Goal: Use online tool/utility: Use online tool/utility

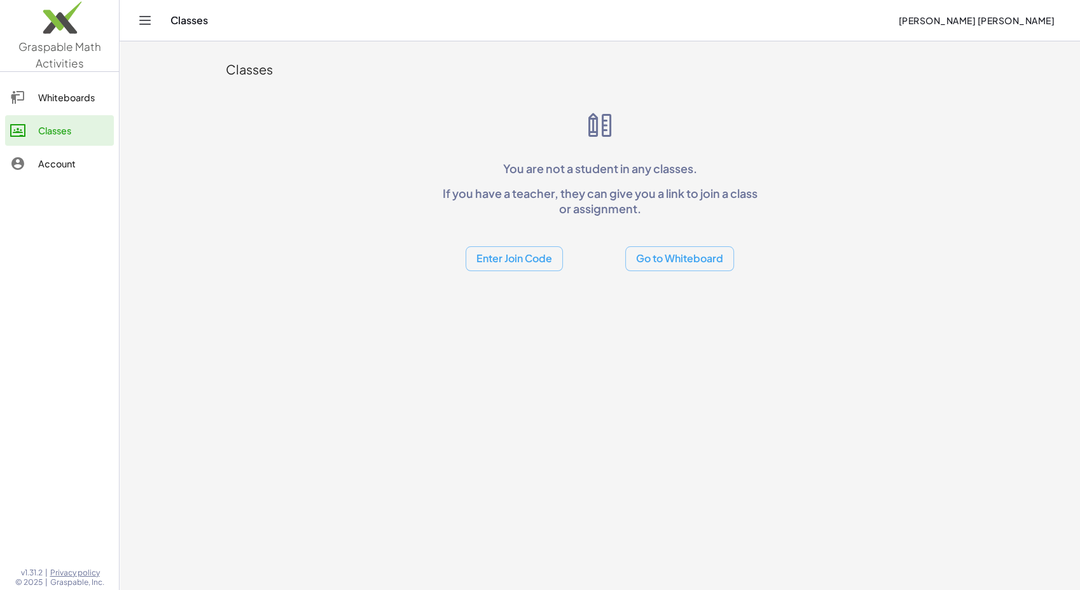
click at [661, 251] on button "Go to Whiteboard" at bounding box center [679, 258] width 109 height 25
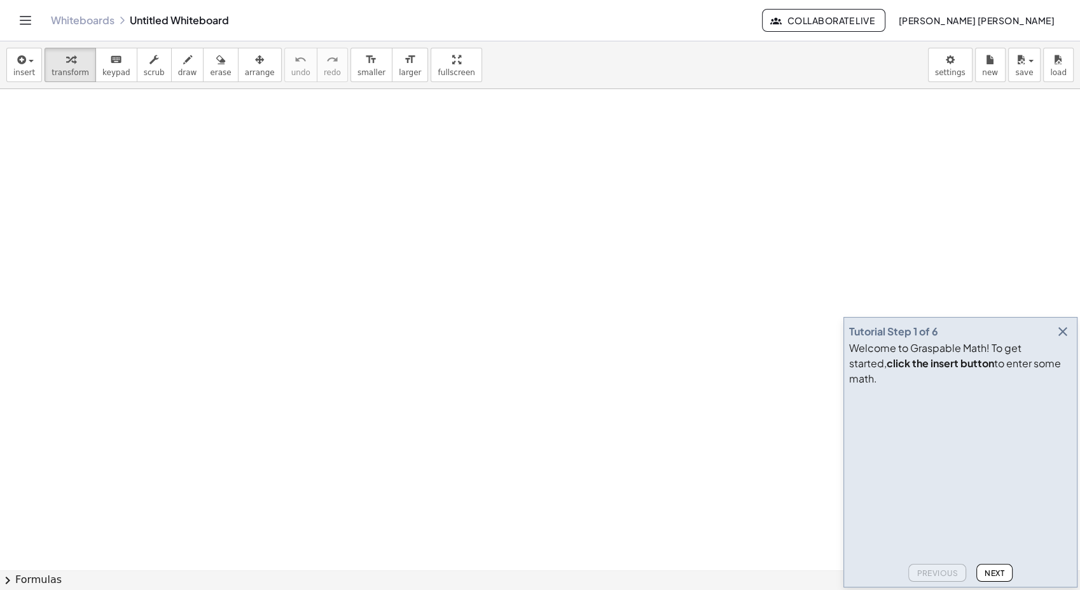
click at [1056, 339] on icon "button" at bounding box center [1062, 331] width 15 height 15
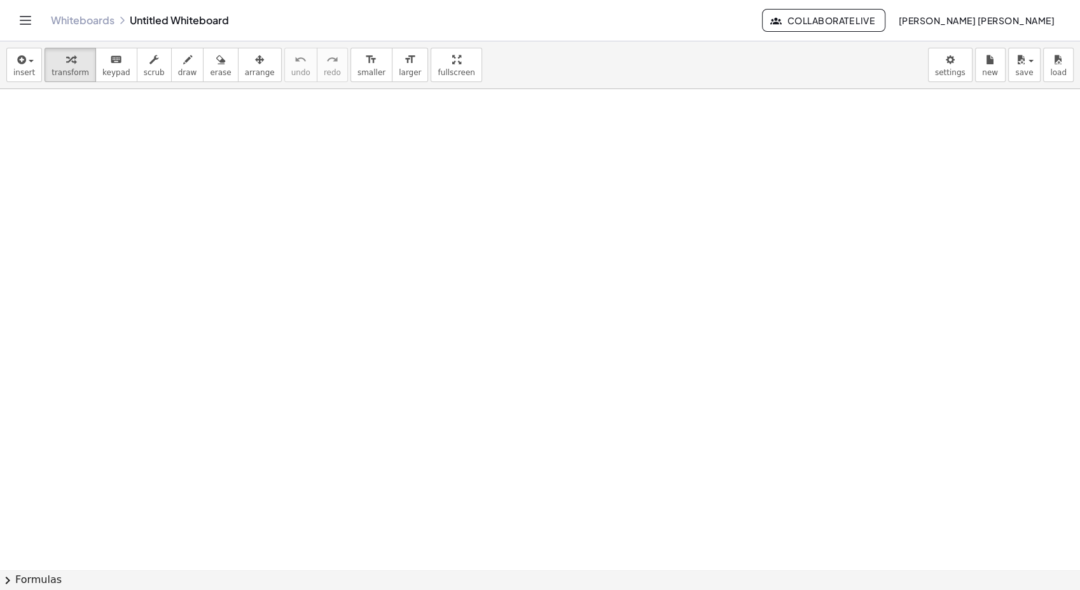
click at [217, 116] on div at bounding box center [540, 569] width 1080 height 961
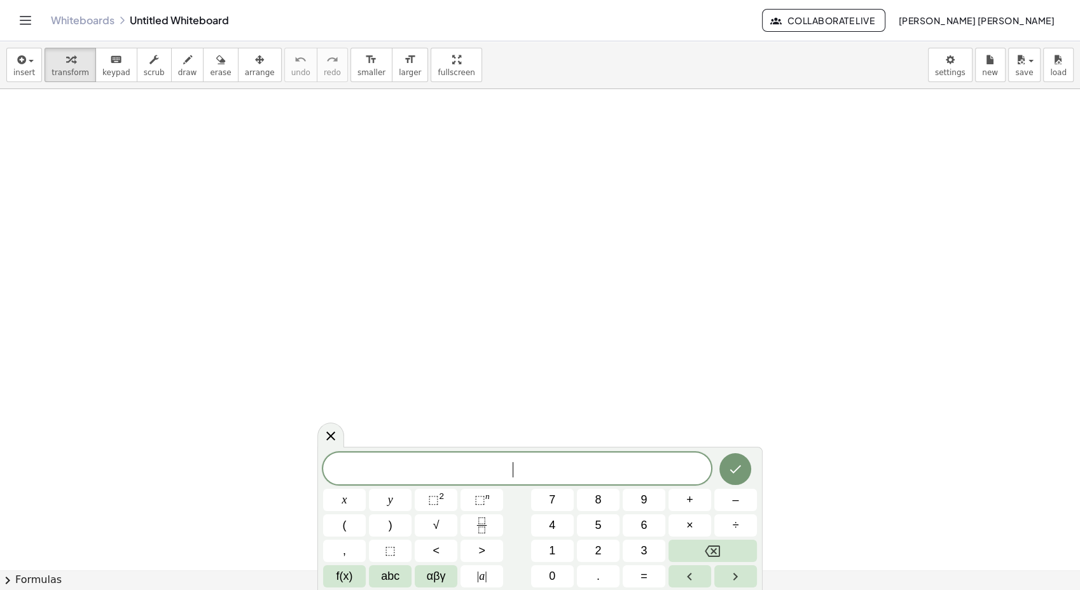
click at [426, 475] on span "​" at bounding box center [517, 469] width 388 height 18
click at [469, 522] on button "Fraction" at bounding box center [481, 525] width 43 height 22
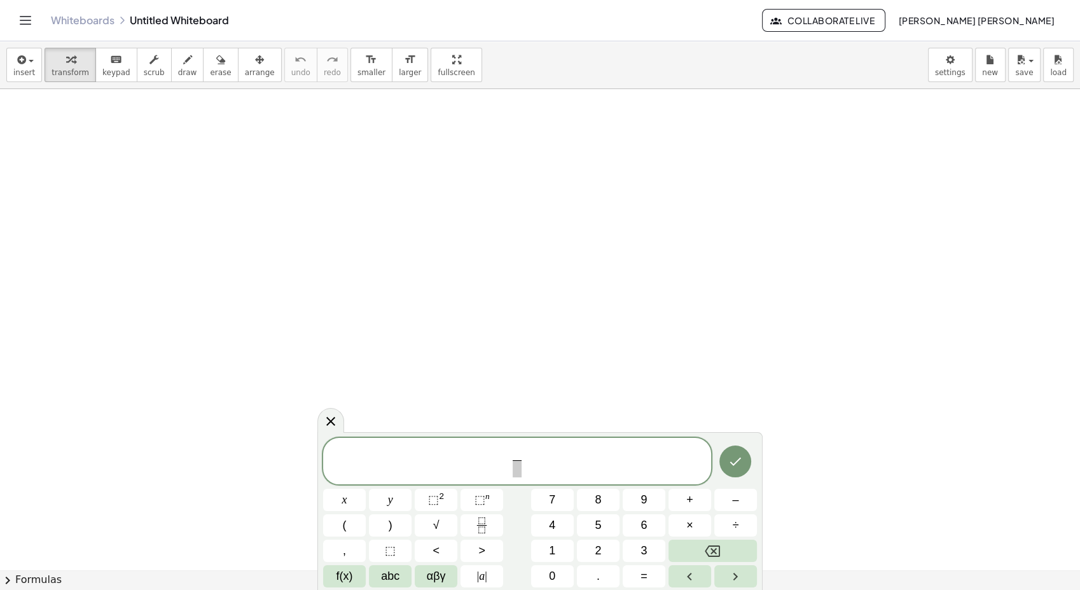
click at [520, 446] on span "​" at bounding box center [517, 453] width 9 height 14
click at [443, 187] on div at bounding box center [540, 569] width 1080 height 961
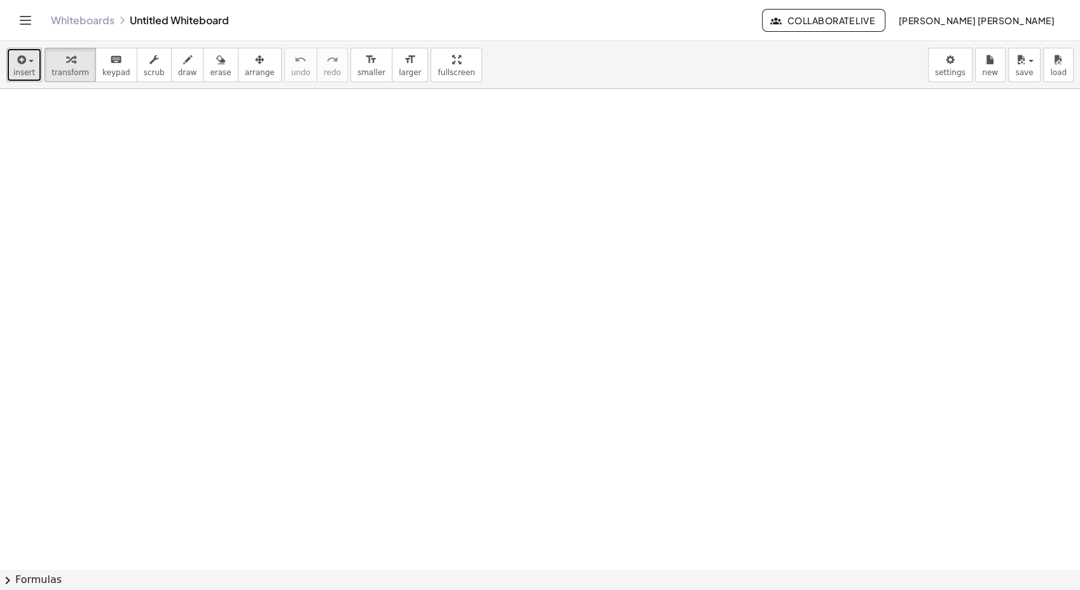
click at [20, 69] on span "insert" at bounding box center [24, 72] width 22 height 9
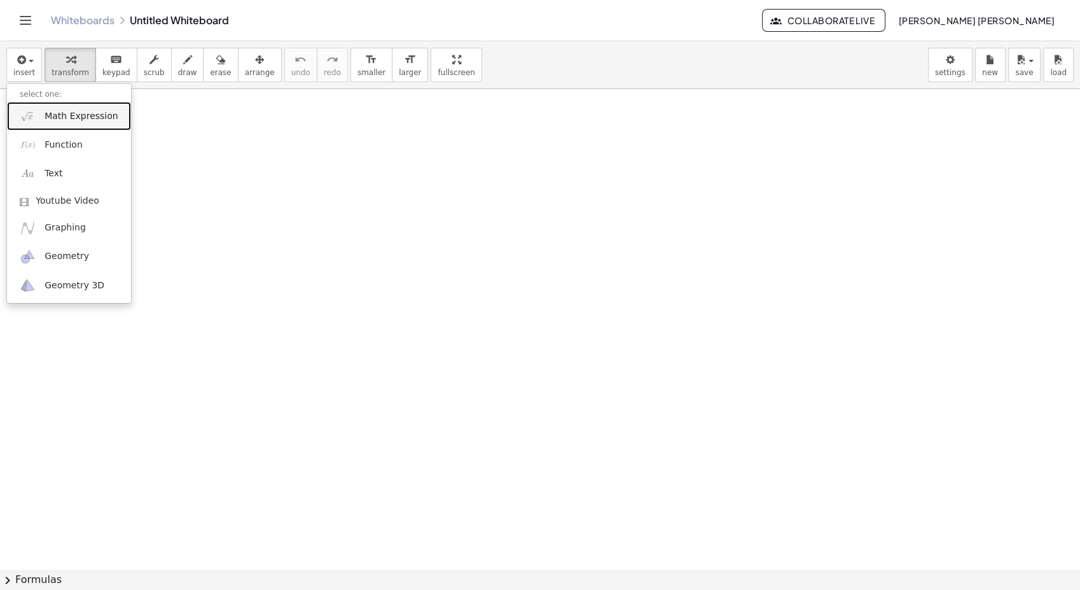
click at [61, 125] on link "Math Expression" at bounding box center [69, 116] width 124 height 29
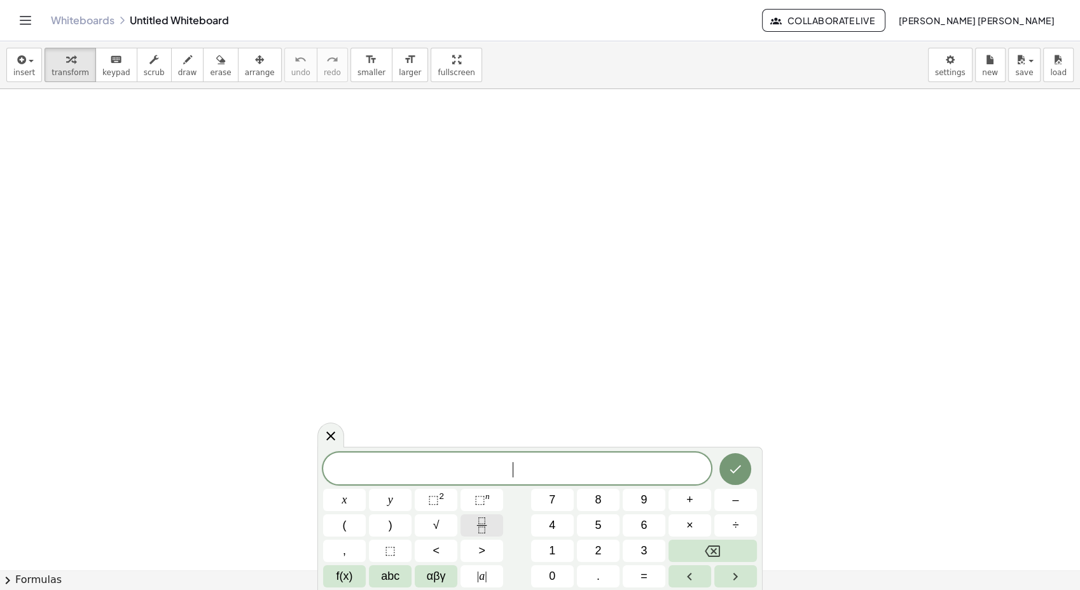
click at [481, 527] on icon "Fraction" at bounding box center [482, 525] width 16 height 16
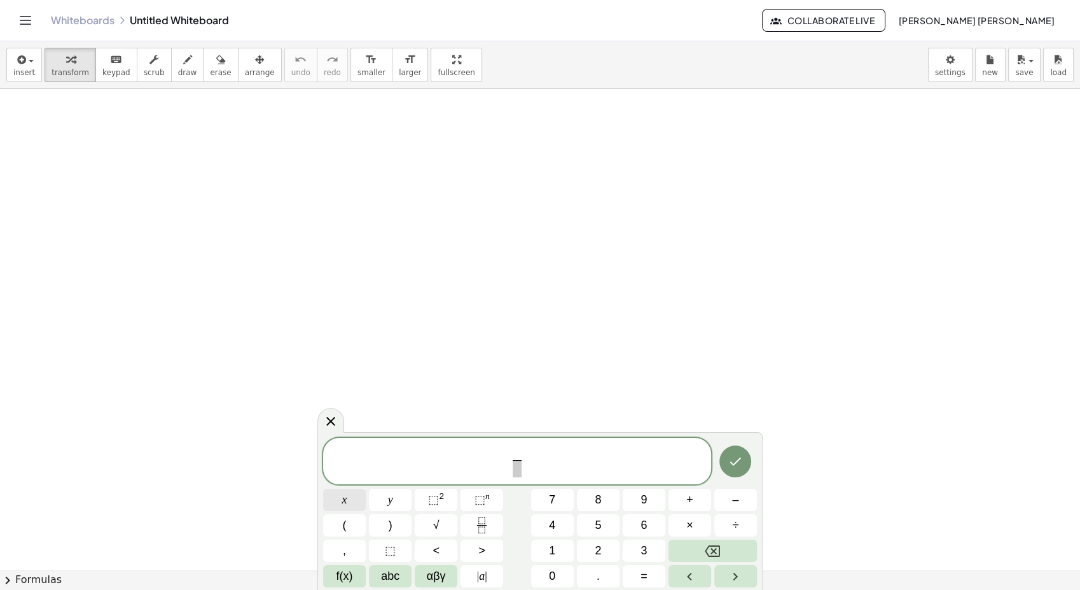
click at [333, 494] on button "x" at bounding box center [344, 499] width 43 height 22
click at [476, 503] on span "⬚" at bounding box center [479, 499] width 11 height 13
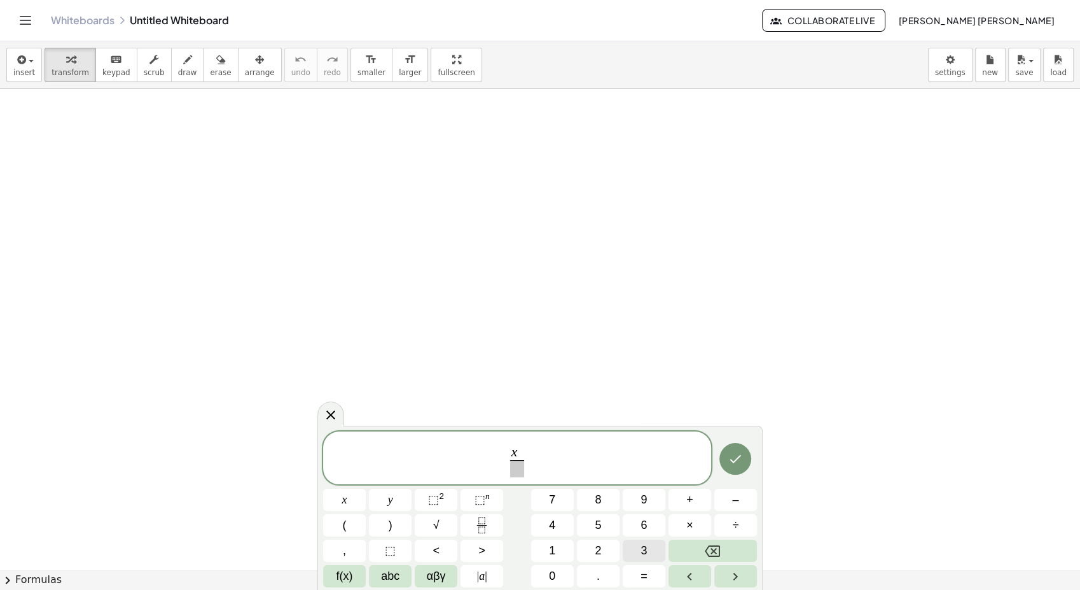
click at [635, 548] on button "3" at bounding box center [644, 550] width 43 height 22
click at [603, 466] on span "x 3 ​ ​" at bounding box center [517, 458] width 388 height 39
drag, startPoint x: 562, startPoint y: 451, endPoint x: 544, endPoint y: 451, distance: 17.8
click at [560, 451] on span "x 3 ​ ​" at bounding box center [517, 458] width 388 height 39
click at [525, 450] on span "x 3 ​ ​" at bounding box center [517, 458] width 21 height 37
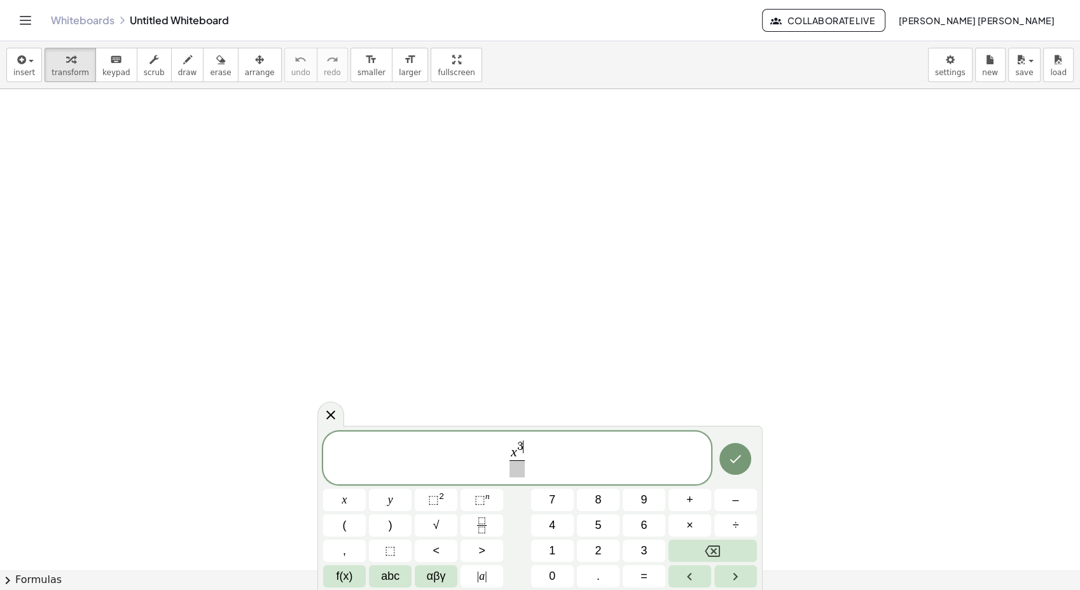
click at [523, 448] on span "3 ​" at bounding box center [520, 446] width 6 height 12
click at [729, 572] on icon "Right arrow" at bounding box center [735, 576] width 15 height 15
click at [693, 494] on button "+" at bounding box center [689, 499] width 43 height 22
click at [449, 501] on button "⬚ 2" at bounding box center [436, 499] width 43 height 22
click at [432, 496] on span "⬚" at bounding box center [433, 499] width 11 height 13
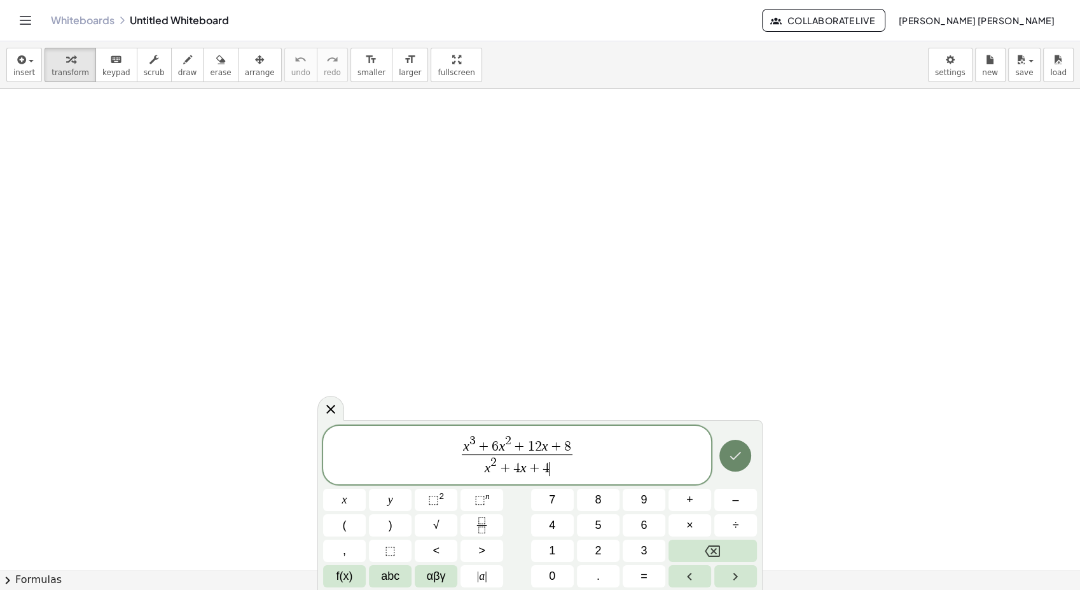
click at [736, 462] on icon "Done" at bounding box center [735, 455] width 15 height 15
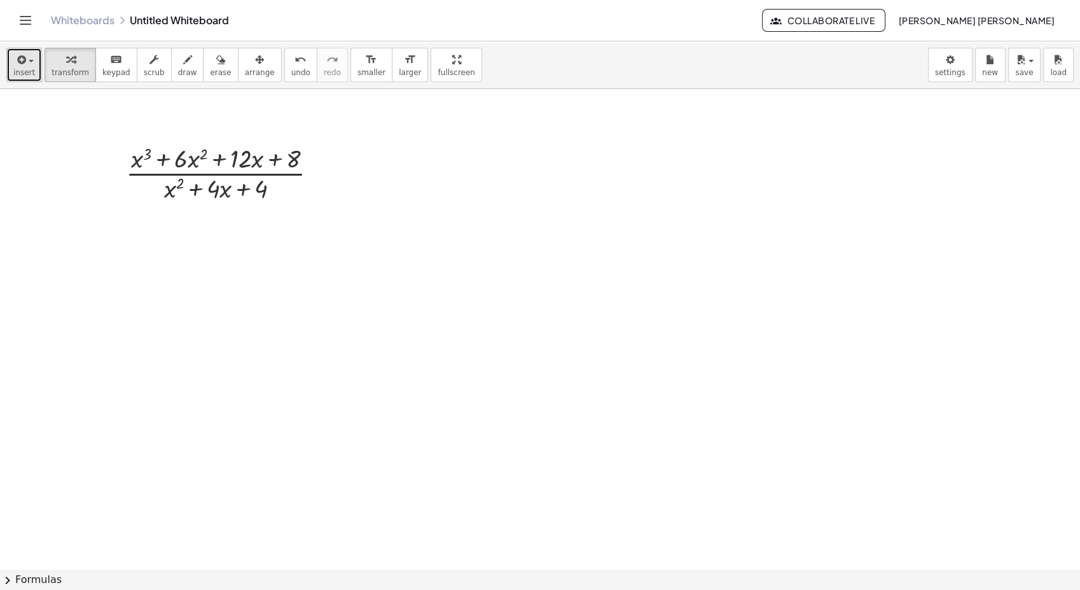
click at [27, 59] on div "button" at bounding box center [24, 59] width 22 height 15
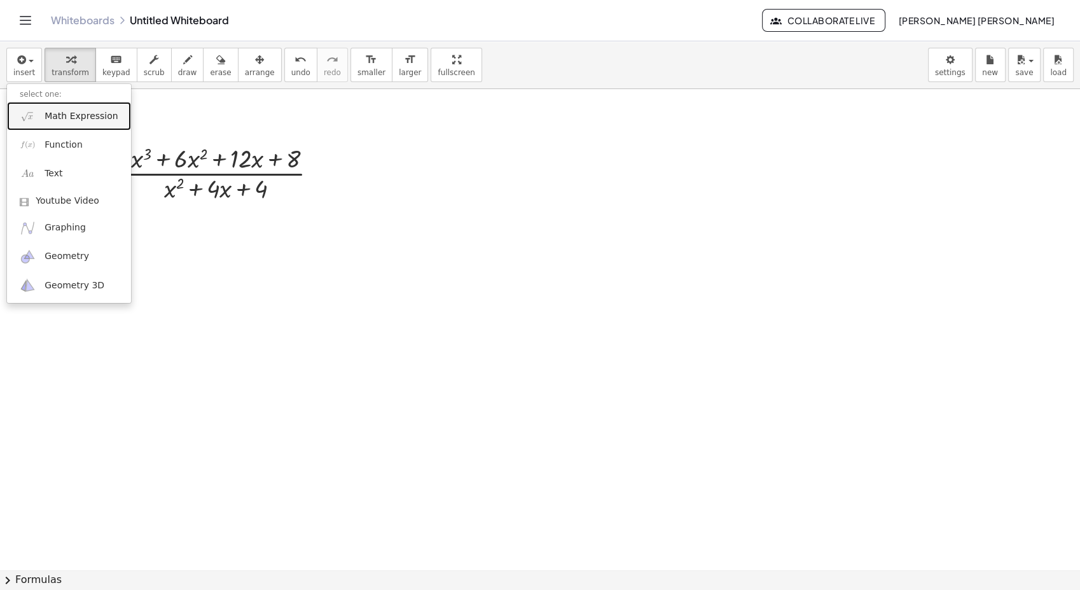
click at [56, 114] on span "Math Expression" at bounding box center [81, 116] width 73 height 13
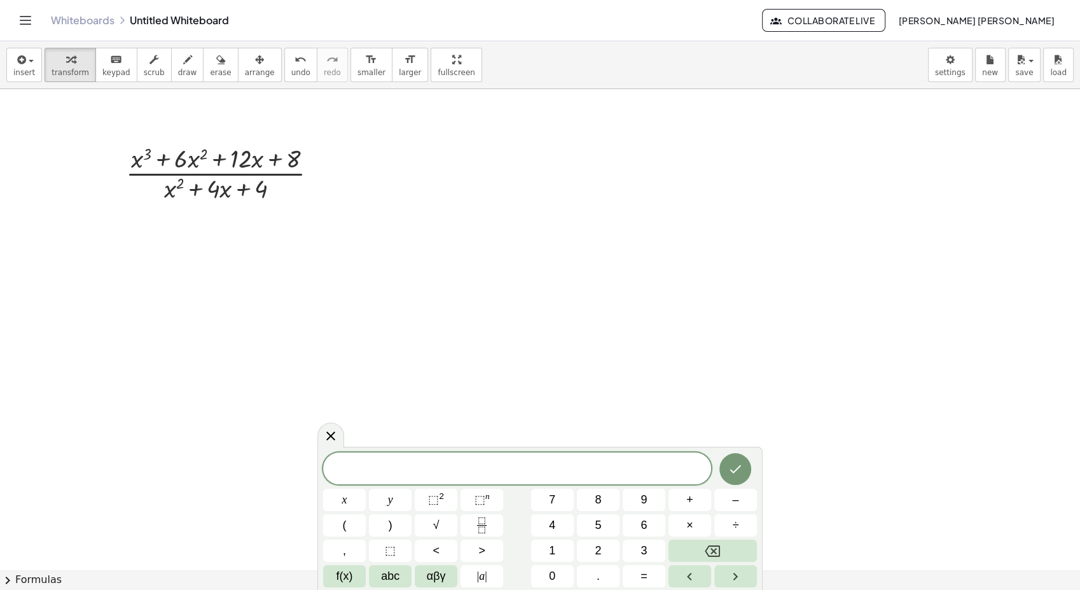
click at [527, 473] on span "​" at bounding box center [517, 469] width 388 height 18
click at [488, 517] on icon "Fraction" at bounding box center [482, 525] width 16 height 16
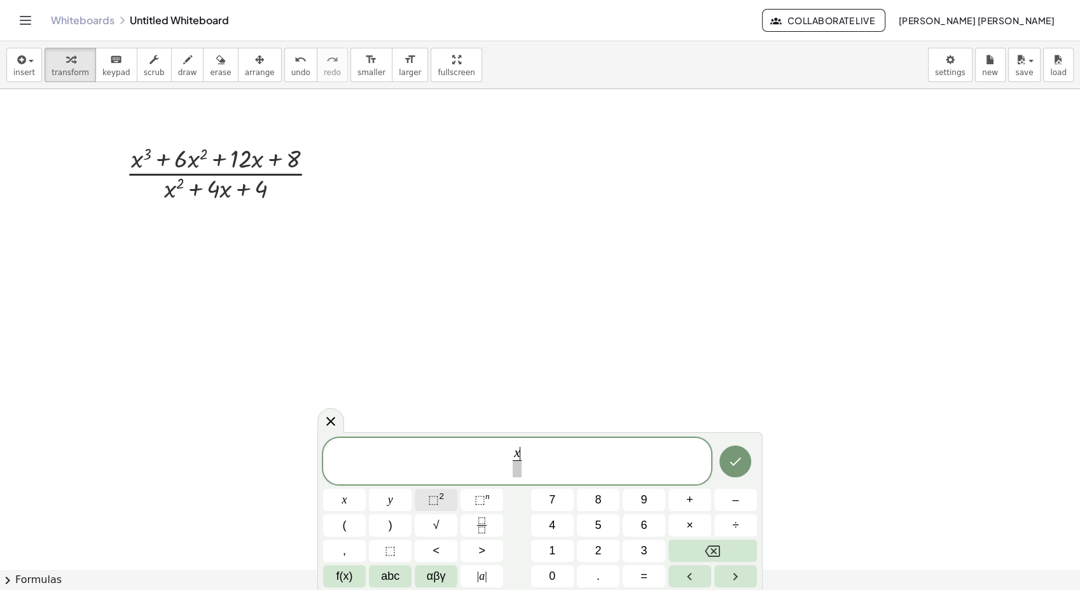
click at [433, 504] on span "⬚" at bounding box center [433, 499] width 11 height 13
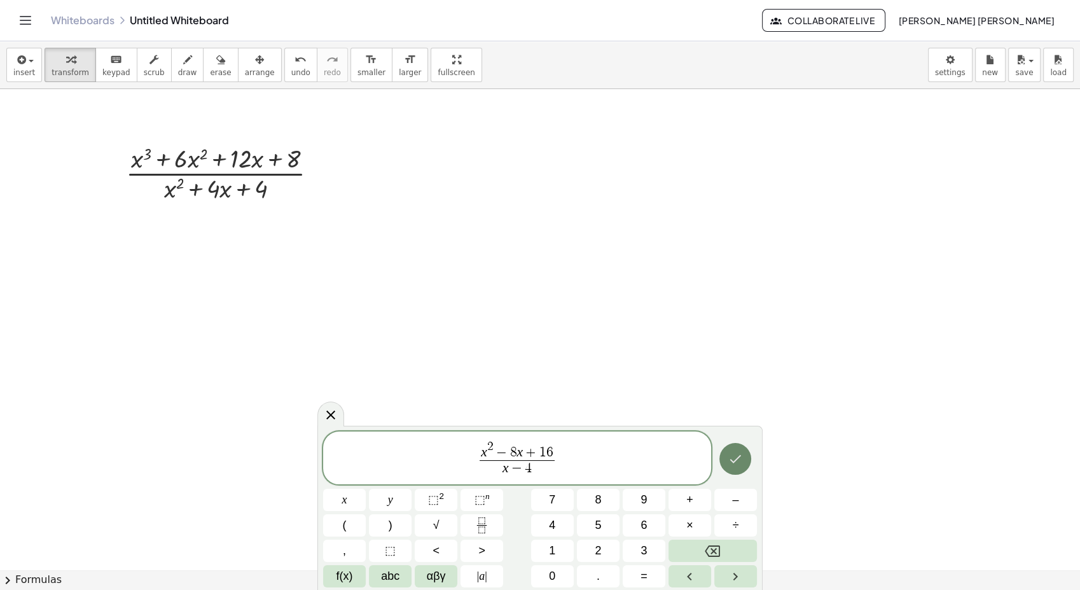
click at [735, 451] on icon "Done" at bounding box center [735, 458] width 15 height 15
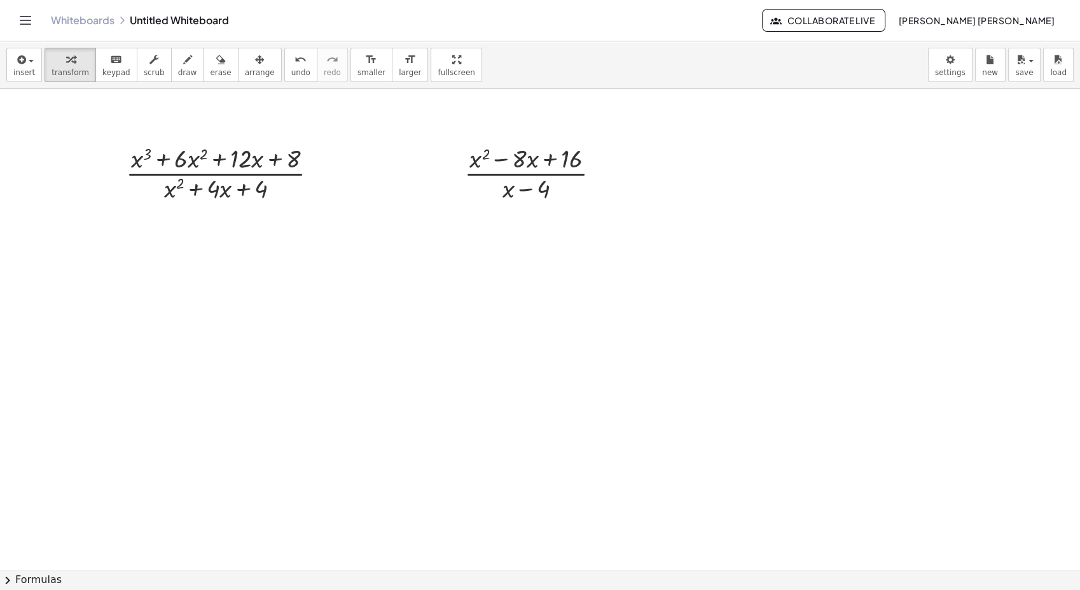
click at [4, 65] on div "insert select one: Math Expression Function Text Youtube Video Graphing Geometr…" at bounding box center [540, 65] width 1080 height 48
click at [6, 65] on button "insert" at bounding box center [24, 65] width 36 height 34
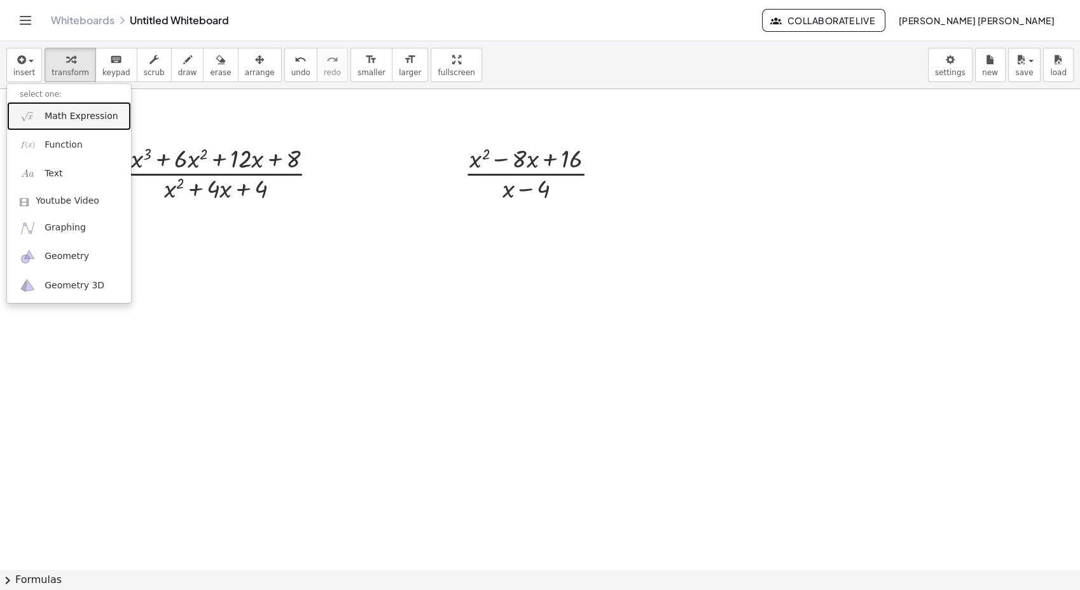
click at [32, 110] on img at bounding box center [28, 116] width 16 height 16
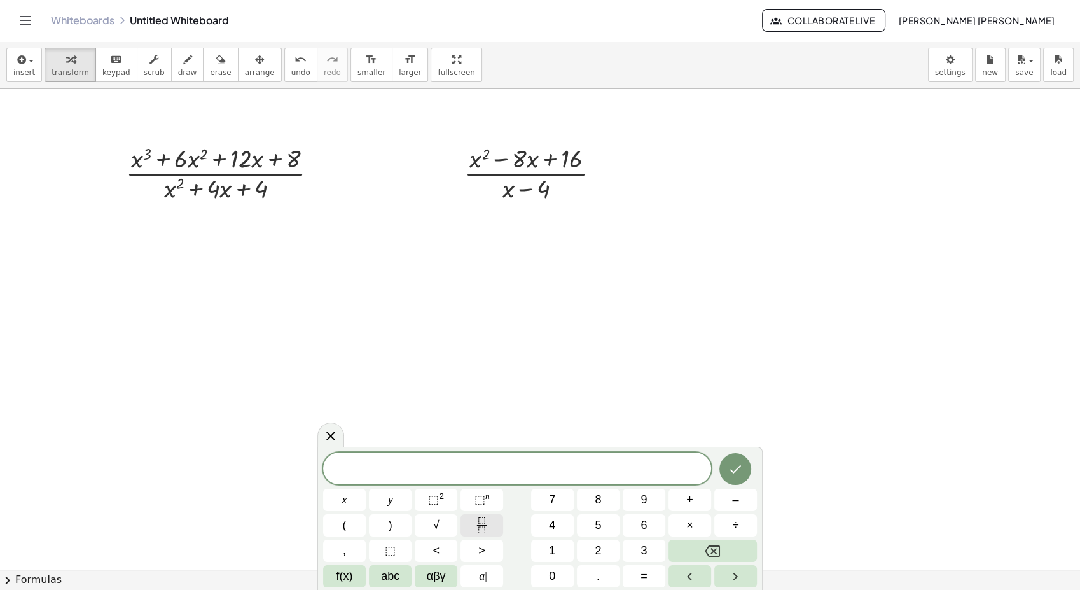
click at [478, 524] on icon "Fraction" at bounding box center [482, 525] width 16 height 16
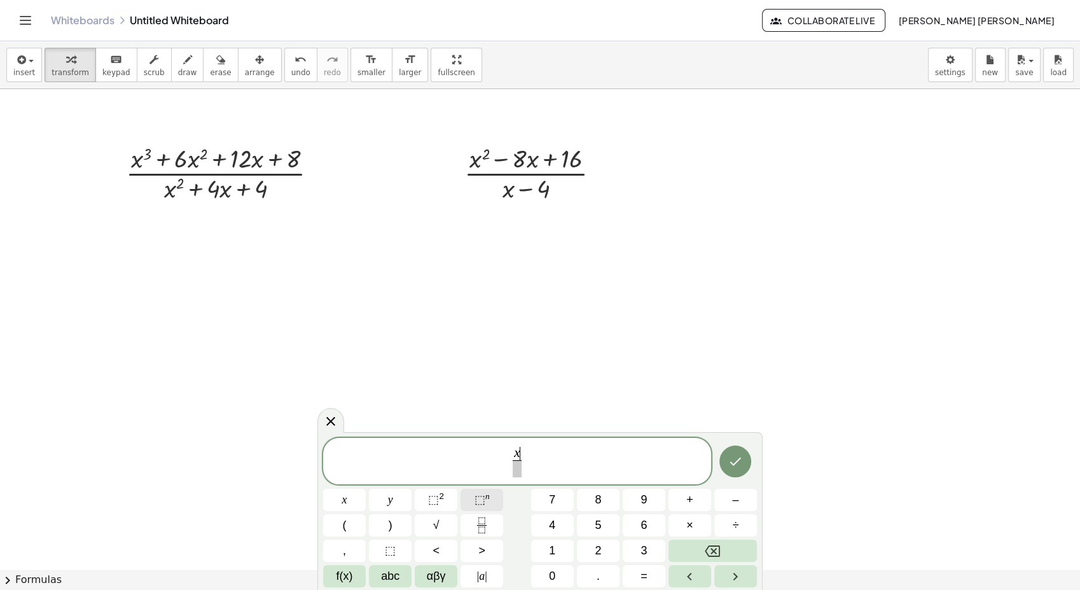
click at [481, 497] on span "⬚" at bounding box center [479, 499] width 11 height 13
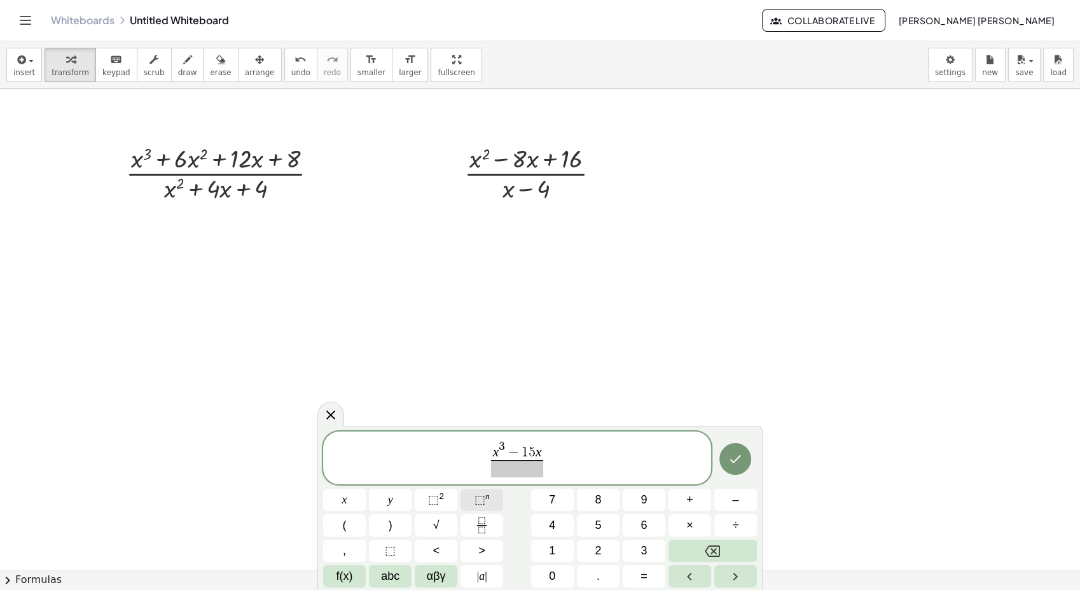
click at [481, 497] on span "⬚" at bounding box center [479, 499] width 11 height 13
click at [729, 465] on button "Done" at bounding box center [735, 455] width 32 height 32
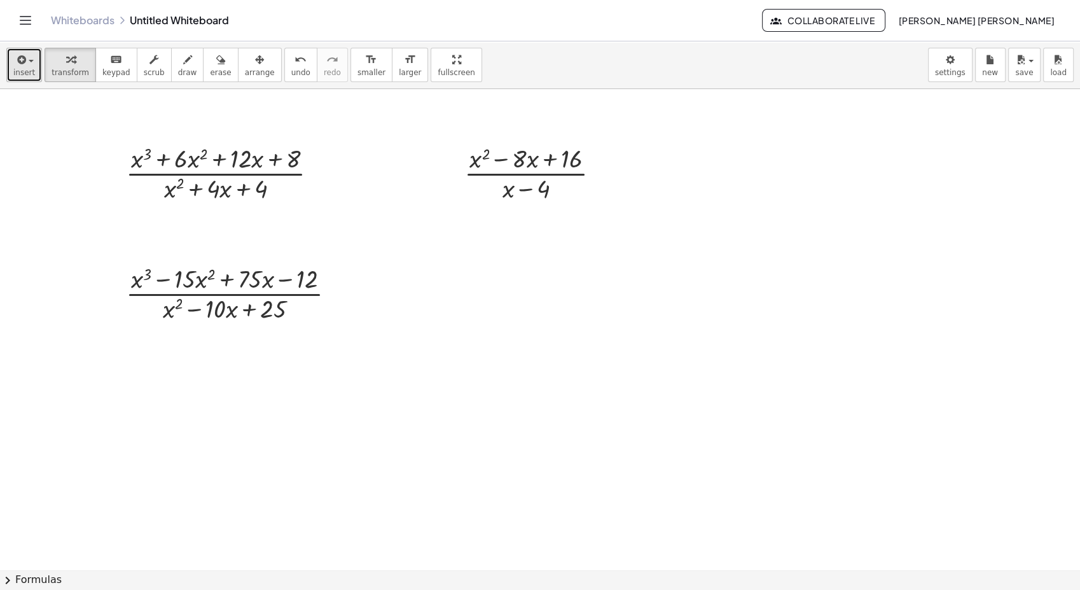
click at [19, 68] on span "insert" at bounding box center [24, 72] width 22 height 9
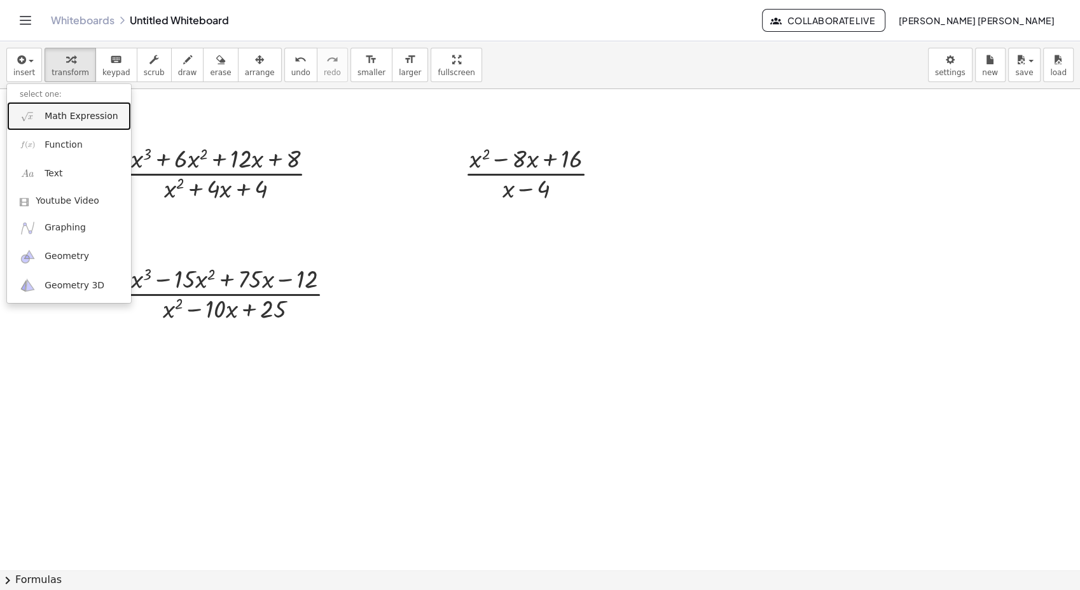
click at [59, 110] on span "Math Expression" at bounding box center [81, 116] width 73 height 13
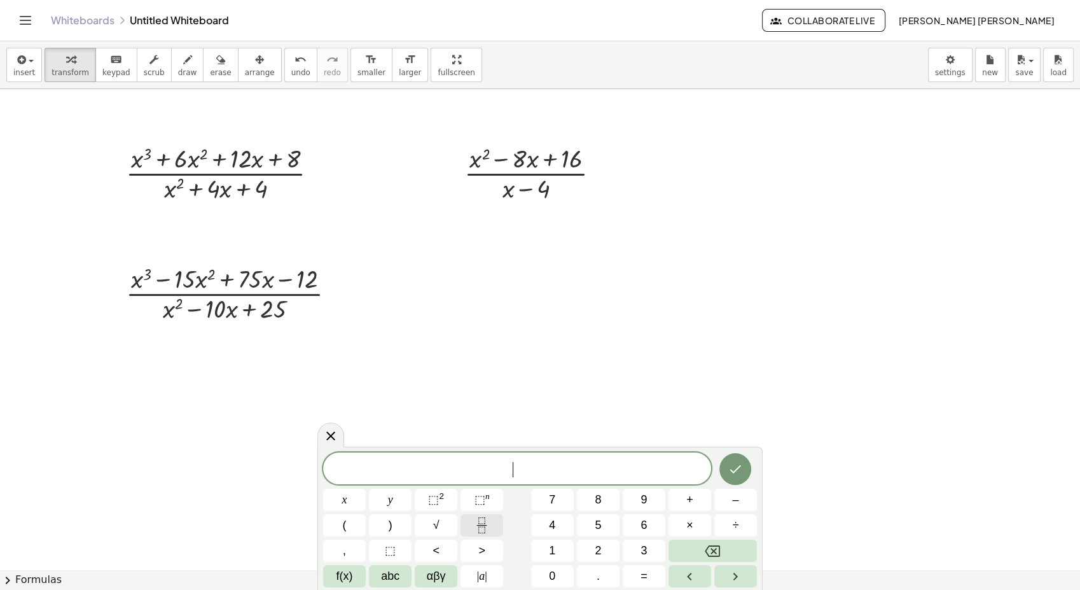
click at [485, 517] on icon "Fraction" at bounding box center [482, 525] width 16 height 16
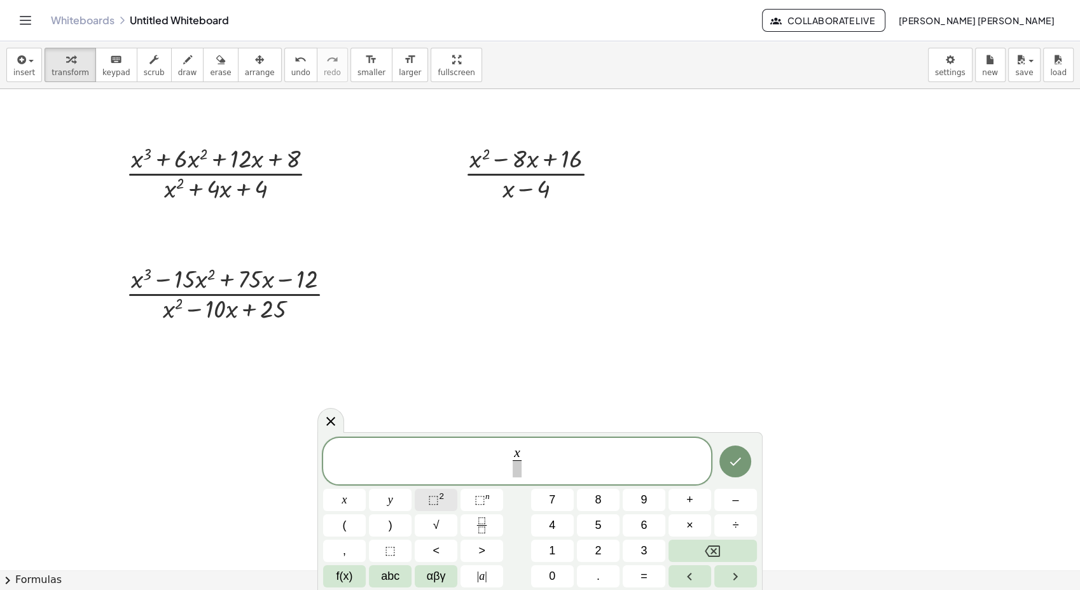
click at [438, 488] on button "⬚ 2" at bounding box center [436, 499] width 43 height 22
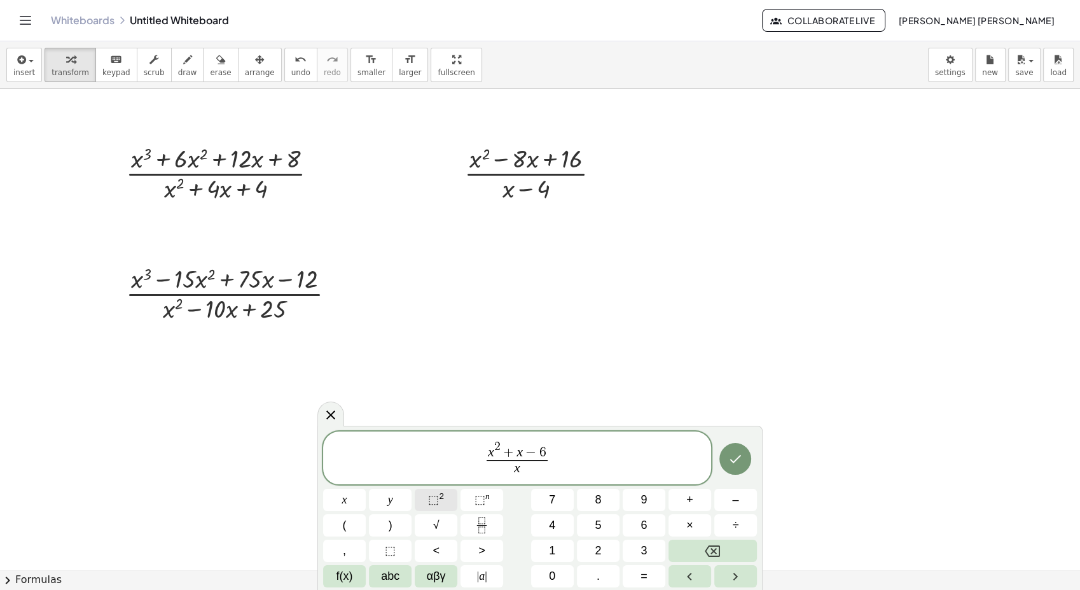
click at [443, 499] on sup "2" at bounding box center [441, 496] width 5 height 10
click at [721, 457] on button "Done" at bounding box center [735, 455] width 32 height 32
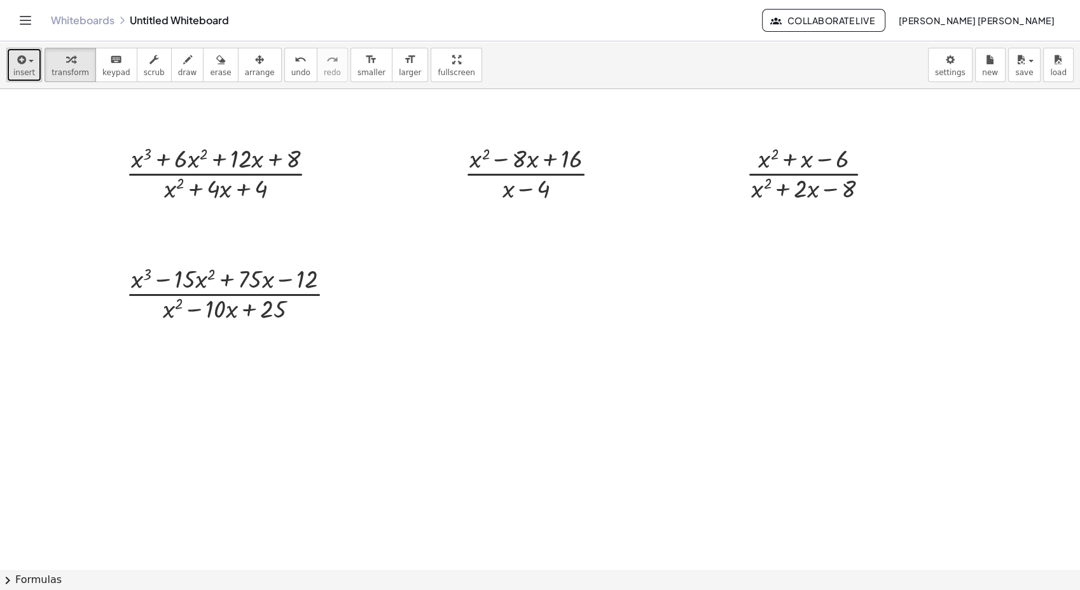
click at [25, 74] on span "insert" at bounding box center [24, 72] width 22 height 9
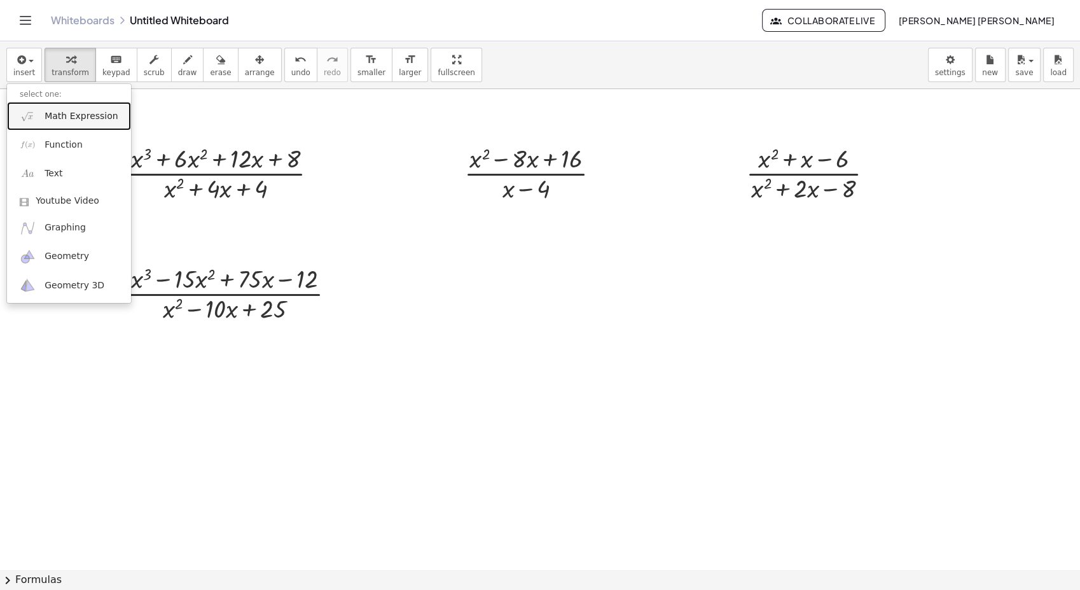
click at [45, 114] on span "Math Expression" at bounding box center [81, 116] width 73 height 13
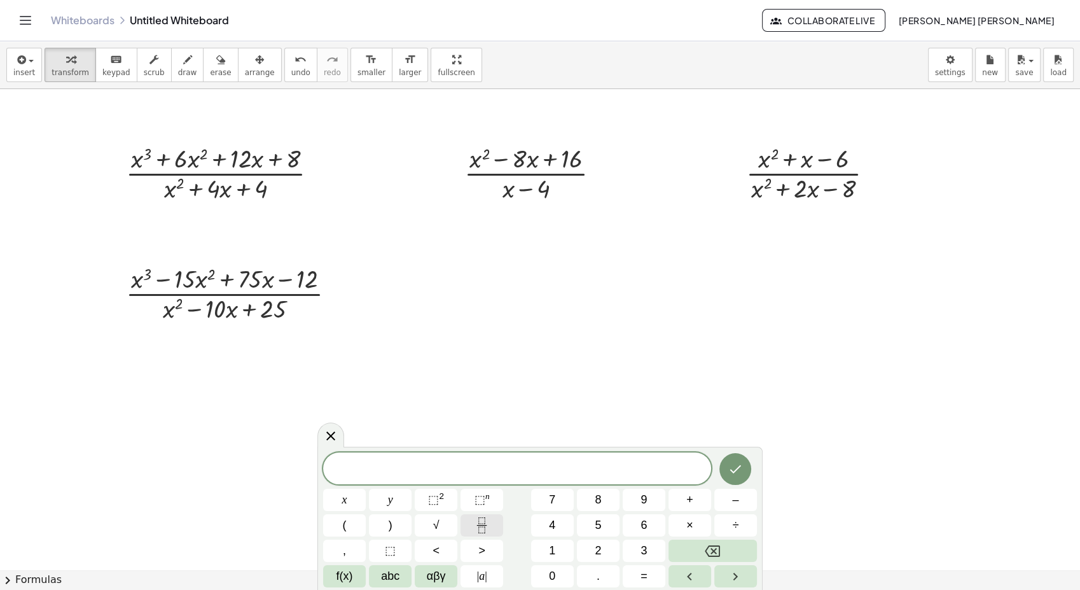
click at [471, 527] on button "Fraction" at bounding box center [481, 525] width 43 height 22
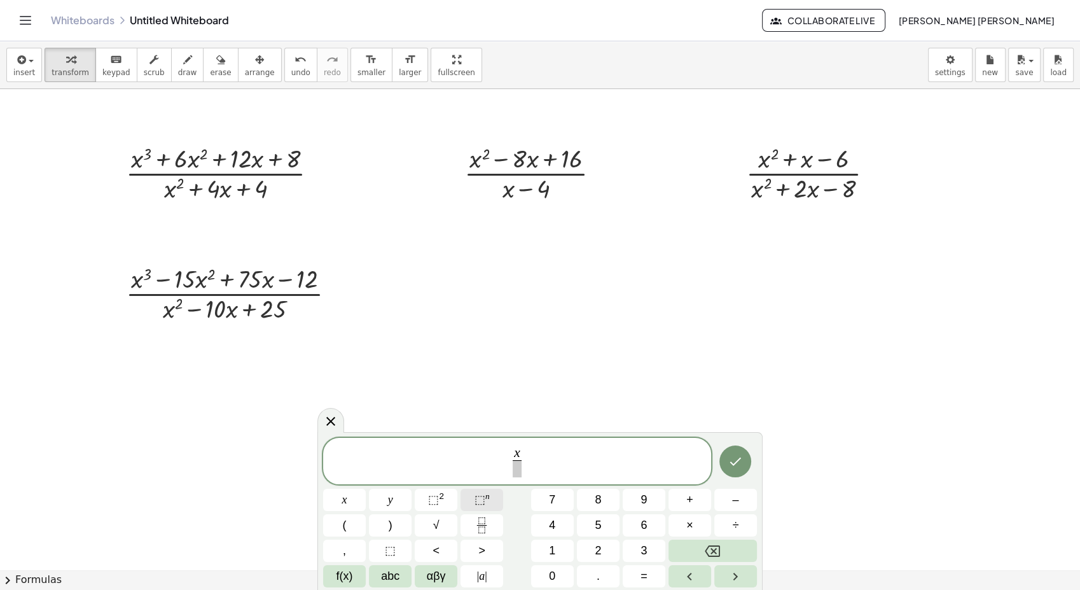
click at [483, 495] on span "⬚" at bounding box center [479, 499] width 11 height 13
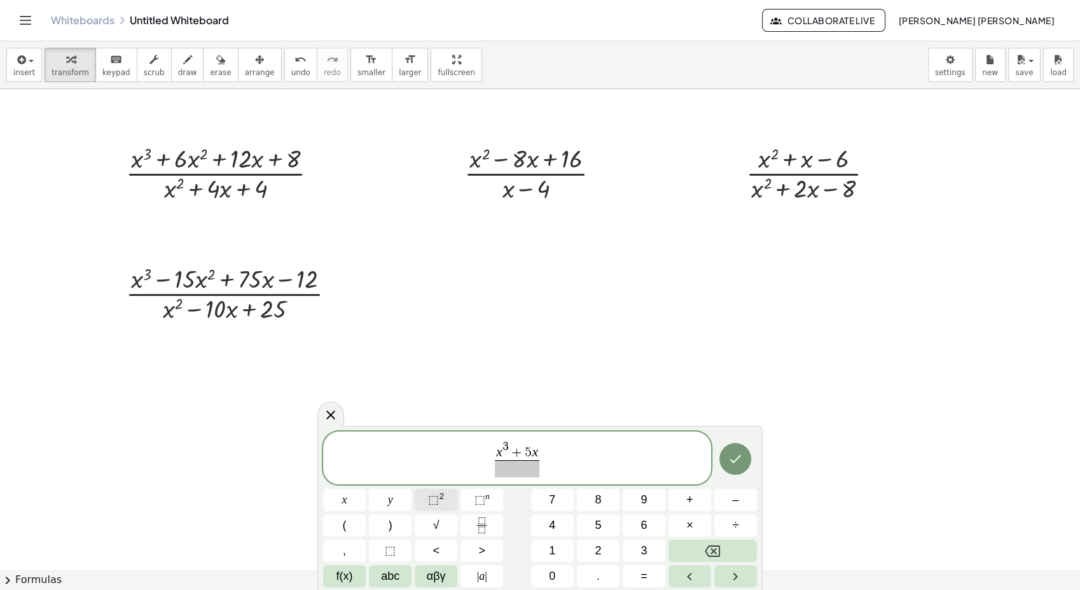
click at [445, 497] on button "⬚ 2" at bounding box center [436, 499] width 43 height 22
click at [733, 455] on icon "Done" at bounding box center [735, 455] width 15 height 15
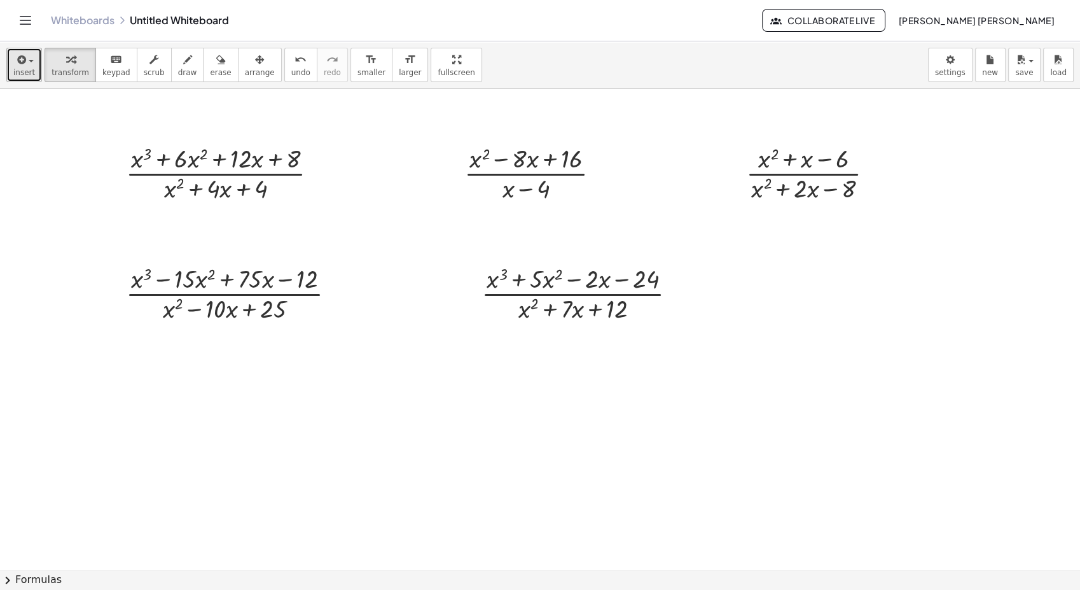
click at [25, 64] on icon "button" at bounding box center [20, 59] width 11 height 15
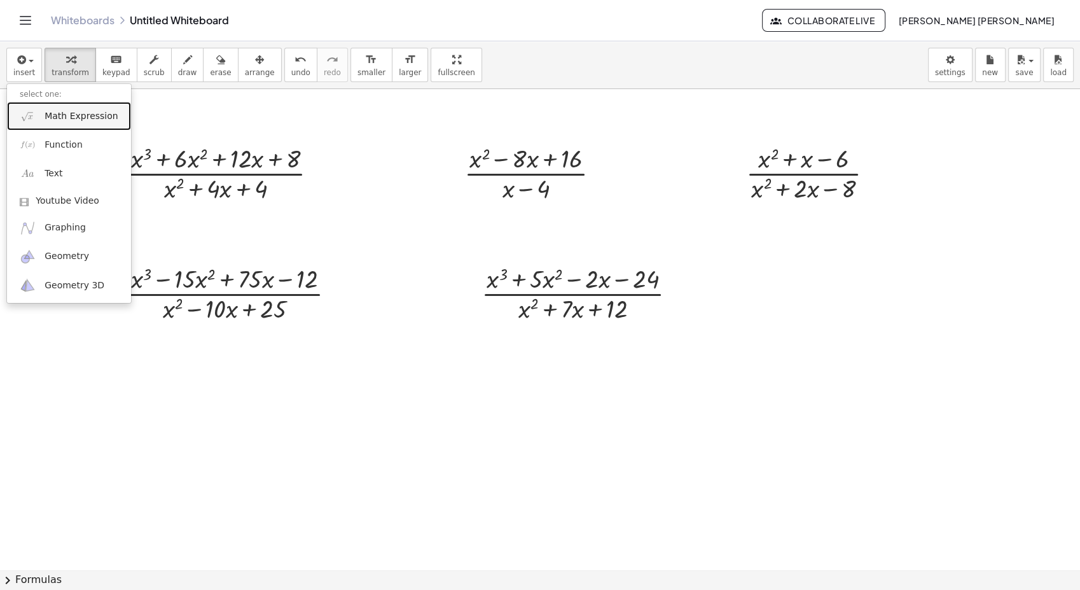
click at [81, 109] on link "Math Expression" at bounding box center [69, 116] width 124 height 29
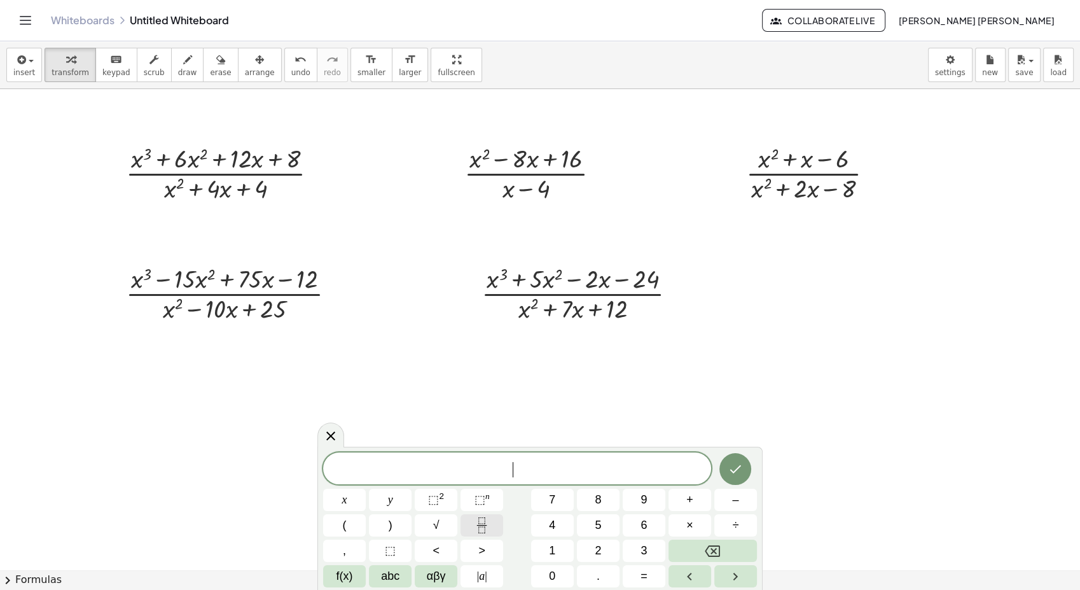
click at [473, 516] on button "Fraction" at bounding box center [481, 525] width 43 height 22
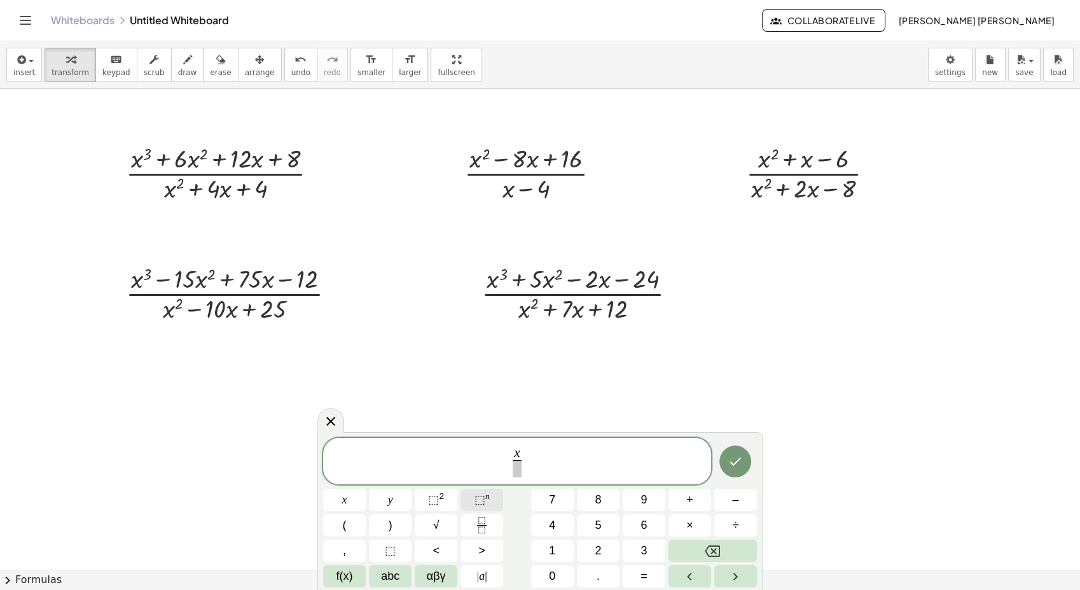
click at [476, 496] on span "⬚" at bounding box center [479, 499] width 11 height 13
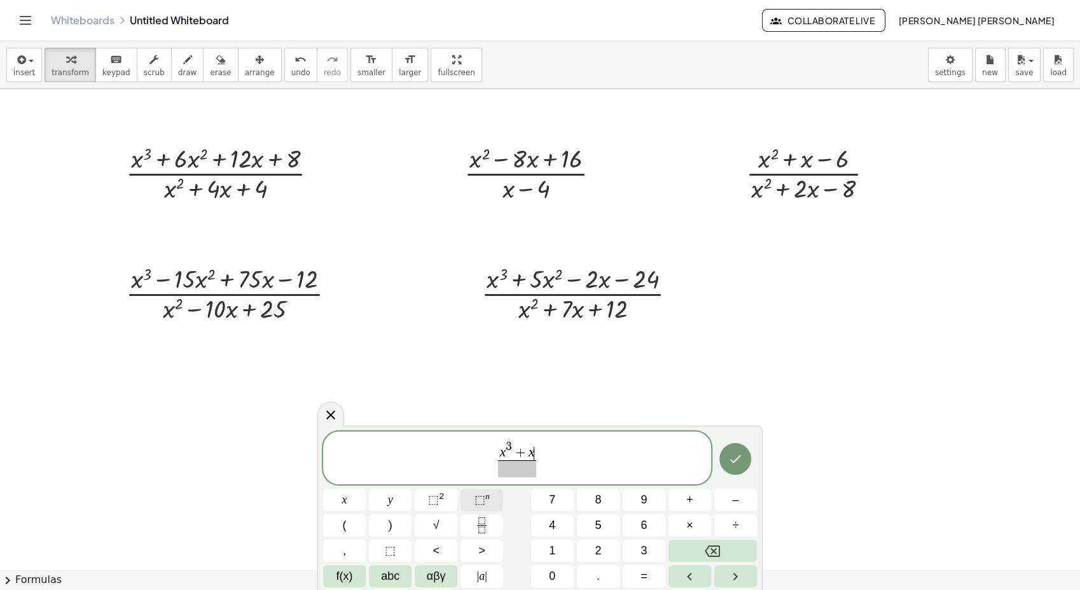
click at [477, 496] on span "⬚" at bounding box center [479, 499] width 11 height 13
click at [748, 448] on button "Done" at bounding box center [735, 455] width 32 height 32
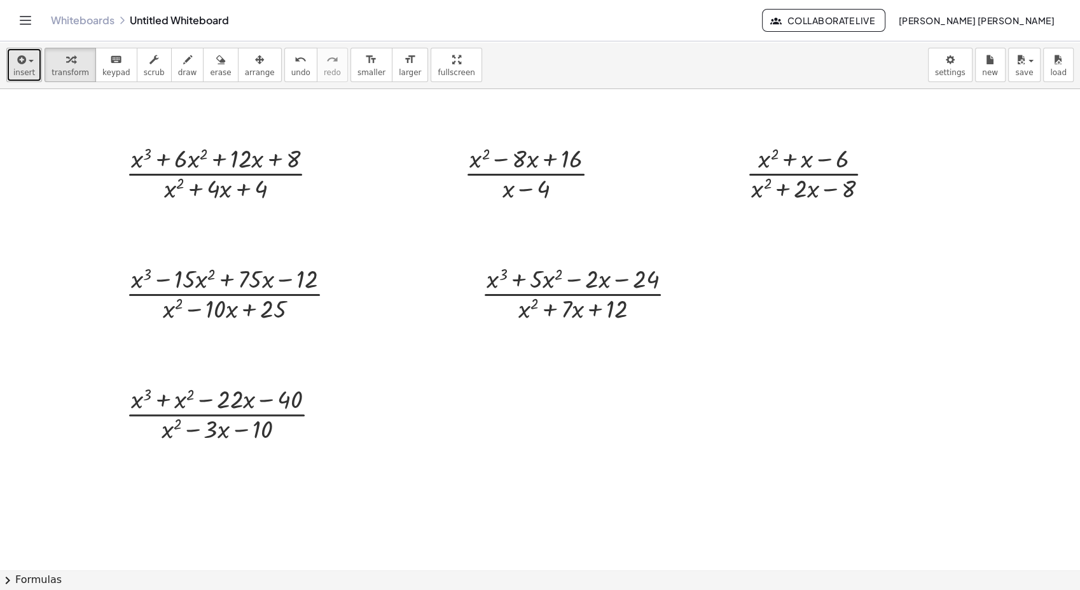
click at [29, 58] on div "button" at bounding box center [24, 59] width 22 height 15
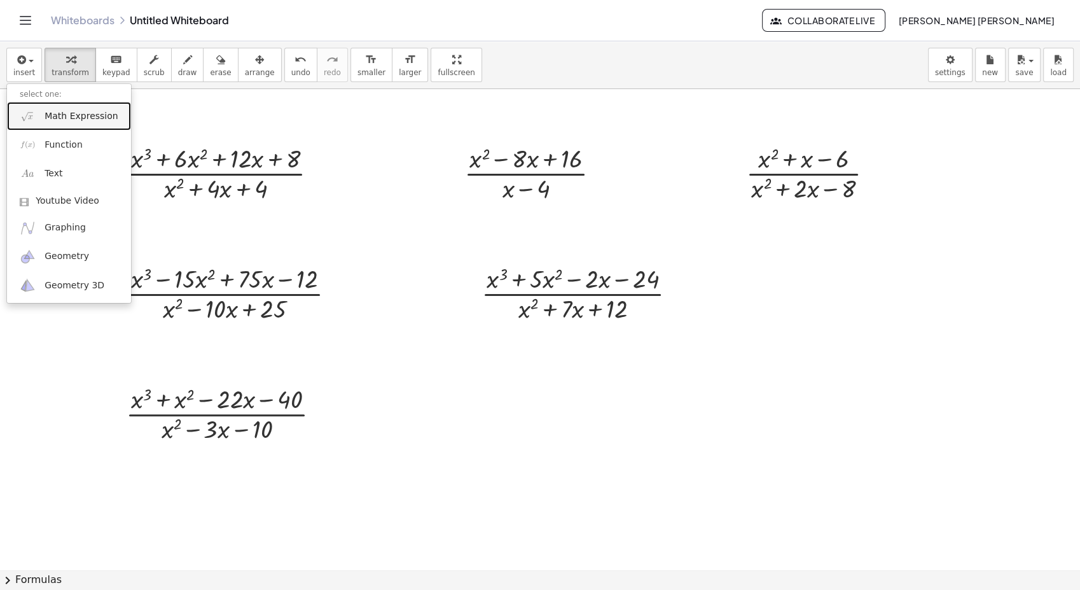
click at [52, 110] on span "Math Expression" at bounding box center [81, 116] width 73 height 13
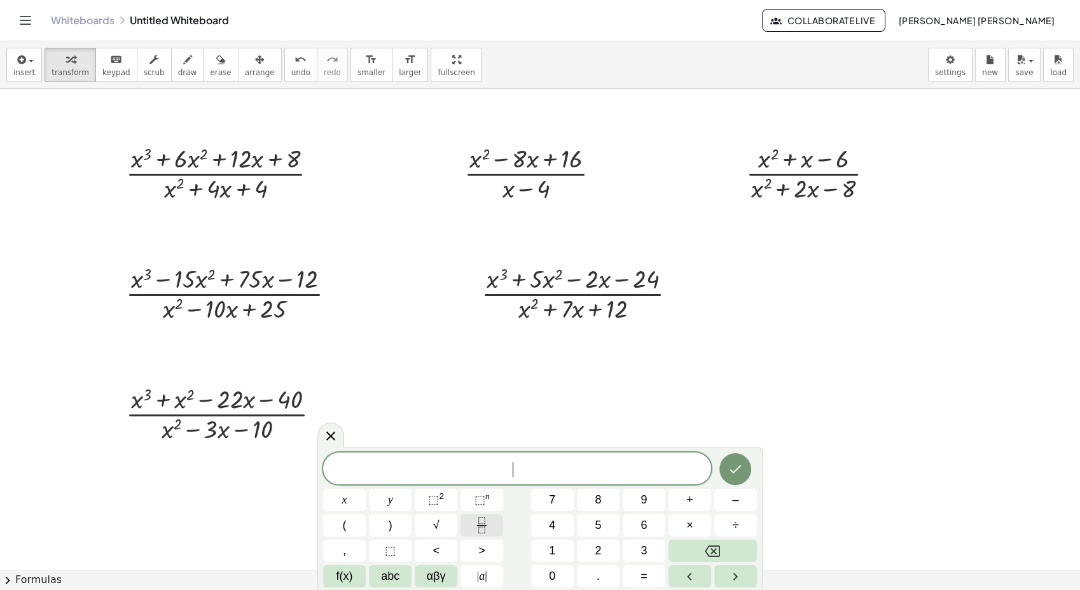
click at [483, 518] on icon "Fraction" at bounding box center [482, 525] width 16 height 16
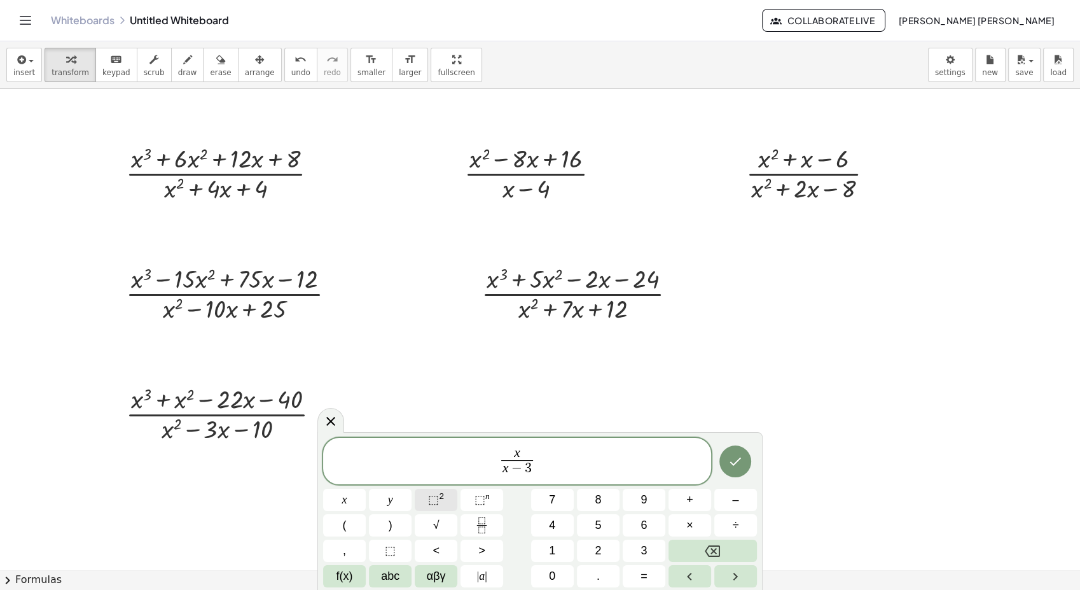
click at [438, 503] on span "⬚" at bounding box center [433, 499] width 11 height 13
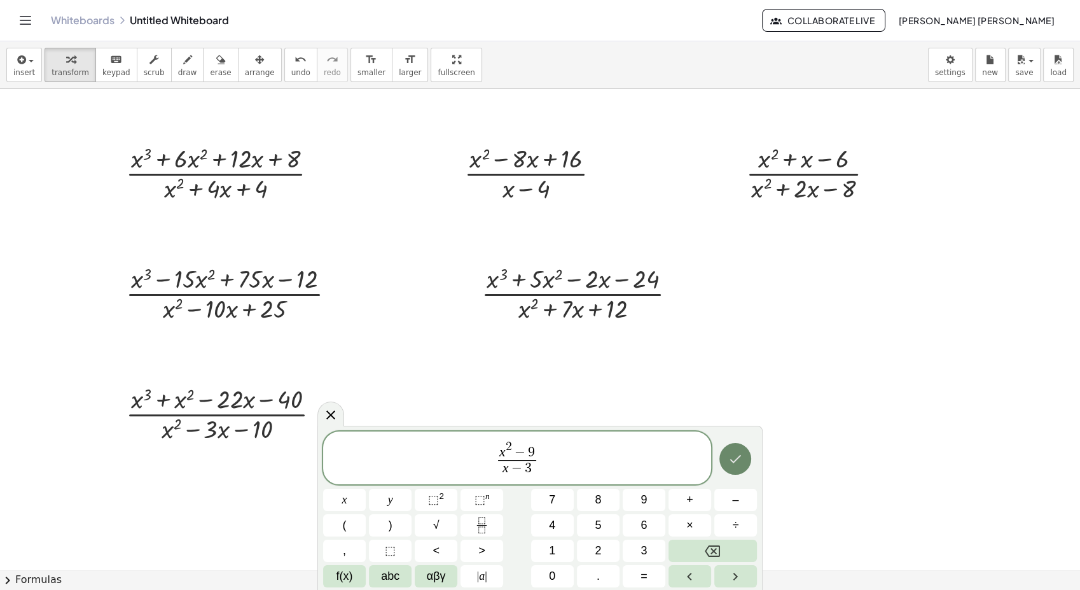
click at [731, 464] on icon "Done" at bounding box center [735, 458] width 15 height 15
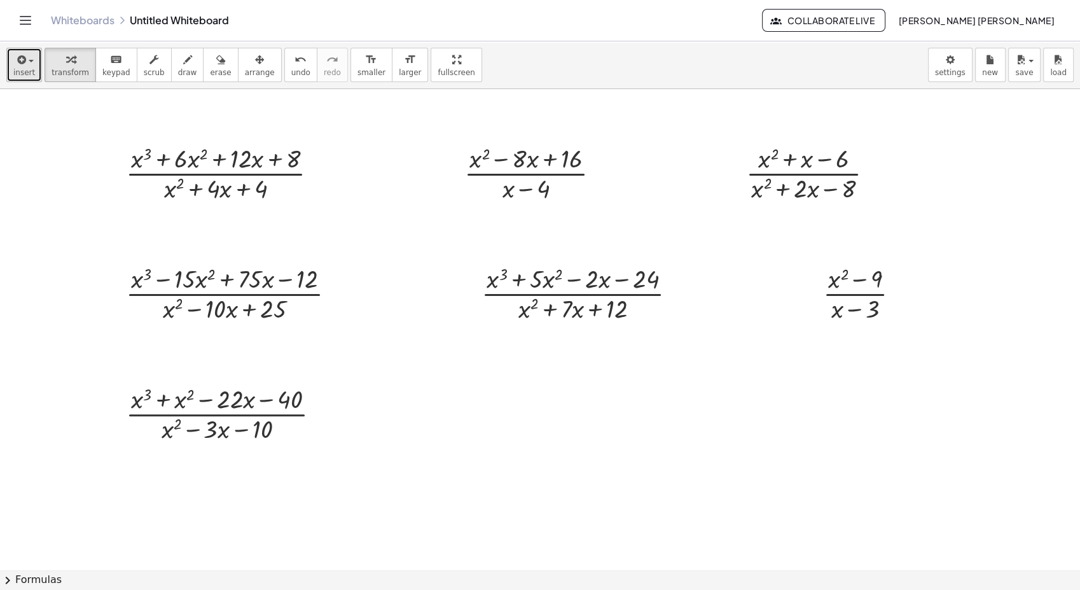
click at [29, 62] on span "button" at bounding box center [31, 61] width 5 height 3
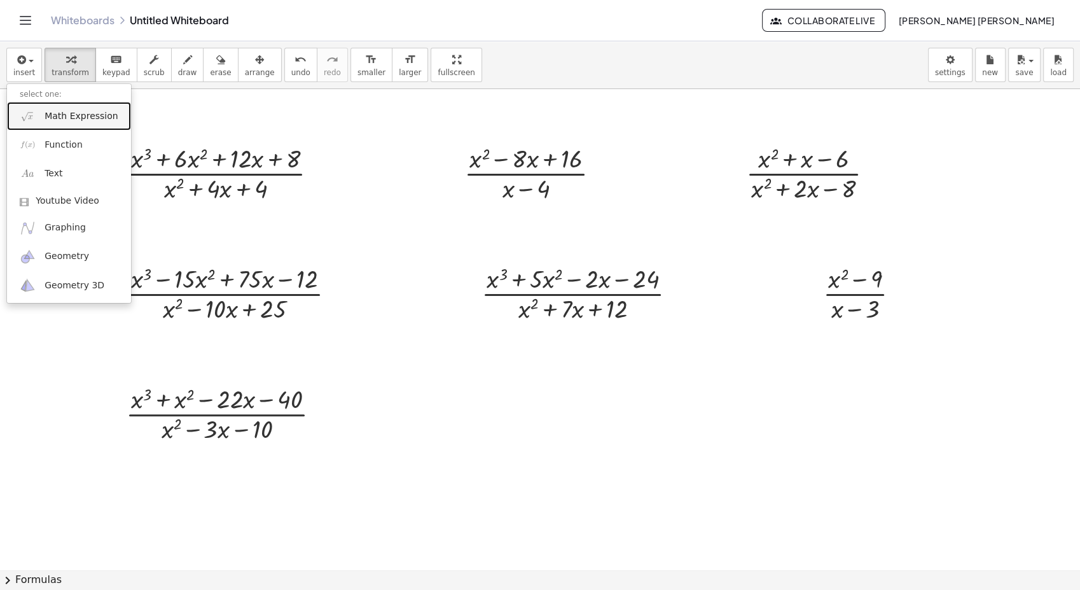
click at [57, 107] on link "Math Expression" at bounding box center [69, 116] width 124 height 29
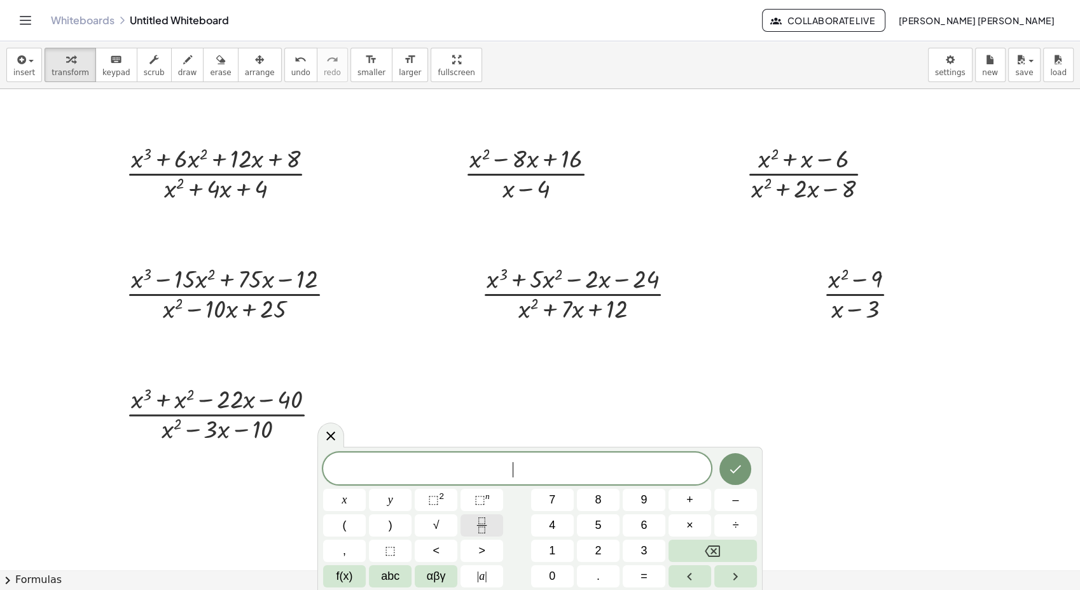
click at [480, 522] on icon "Fraction" at bounding box center [482, 525] width 16 height 16
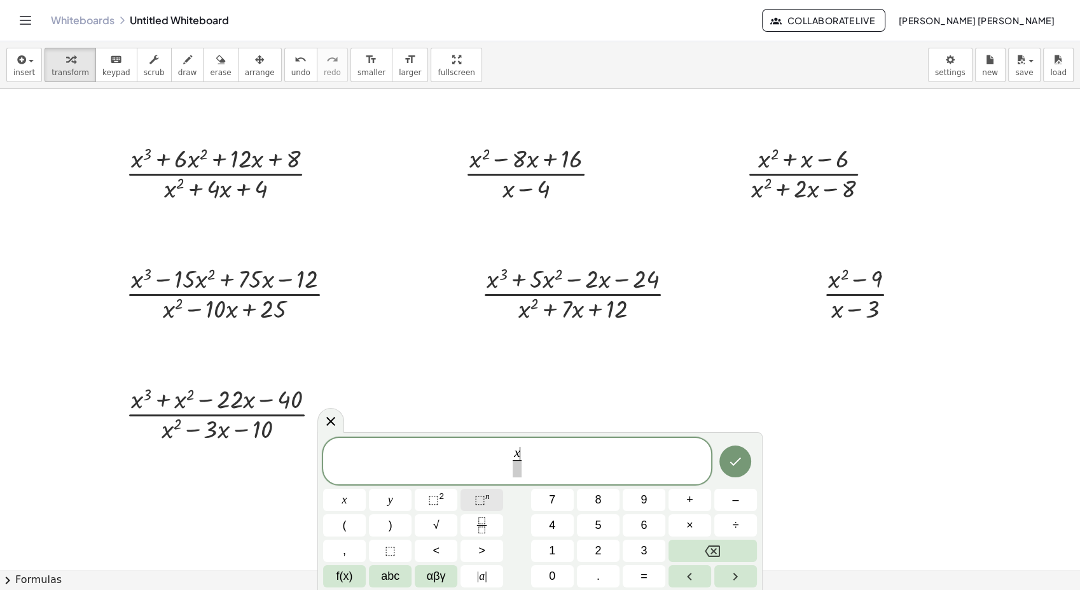
click at [485, 495] on sup "n" at bounding box center [487, 496] width 4 height 10
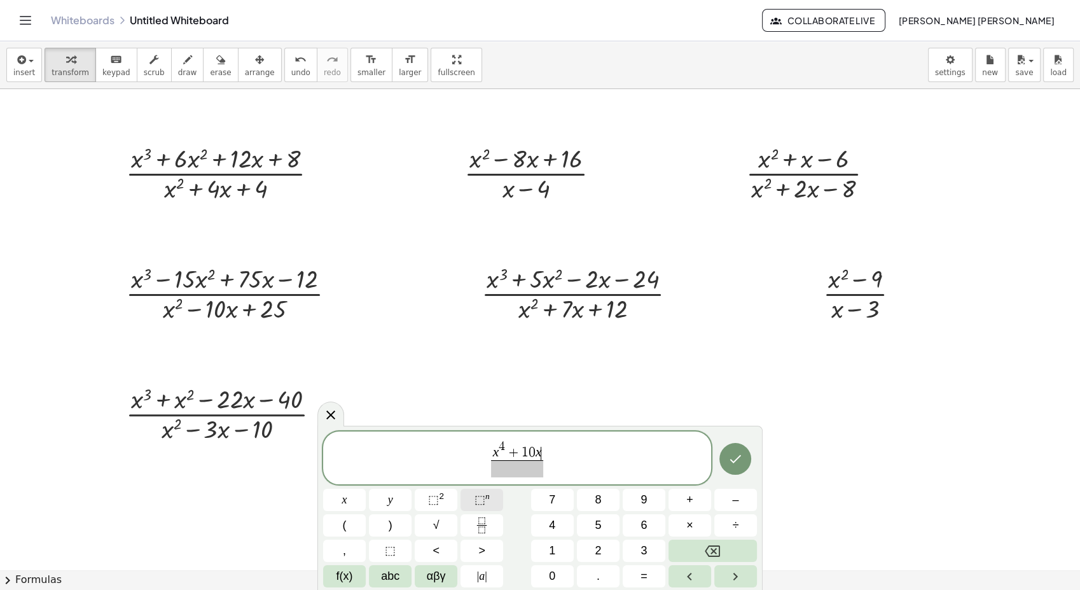
click at [485, 495] on sup "n" at bounding box center [487, 496] width 4 height 10
click at [729, 453] on icon "Done" at bounding box center [735, 455] width 15 height 15
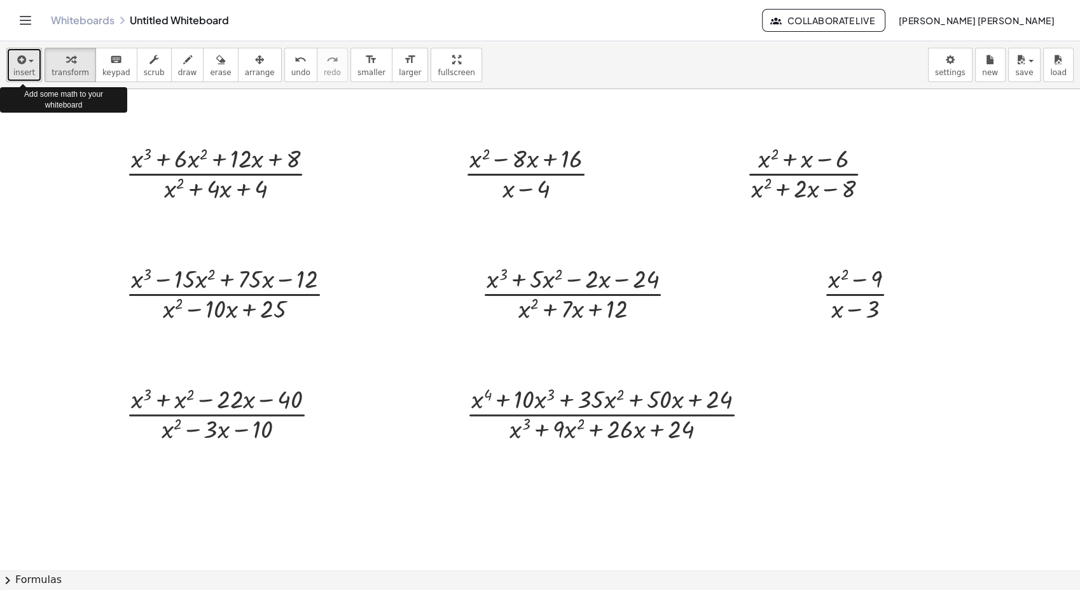
click at [26, 64] on span "button" at bounding box center [27, 61] width 3 height 9
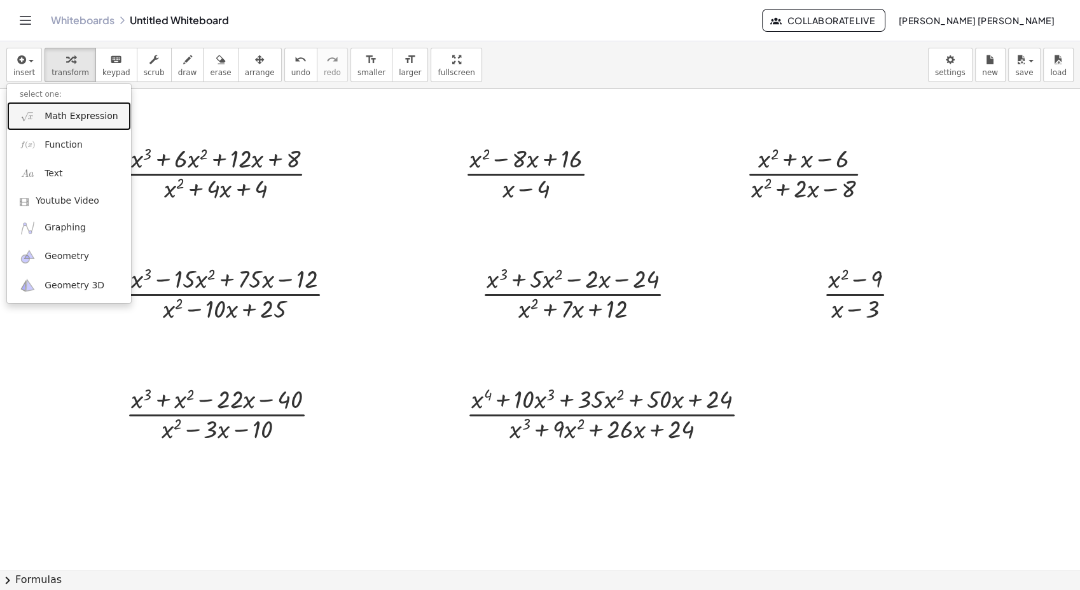
click at [71, 113] on span "Math Expression" at bounding box center [81, 116] width 73 height 13
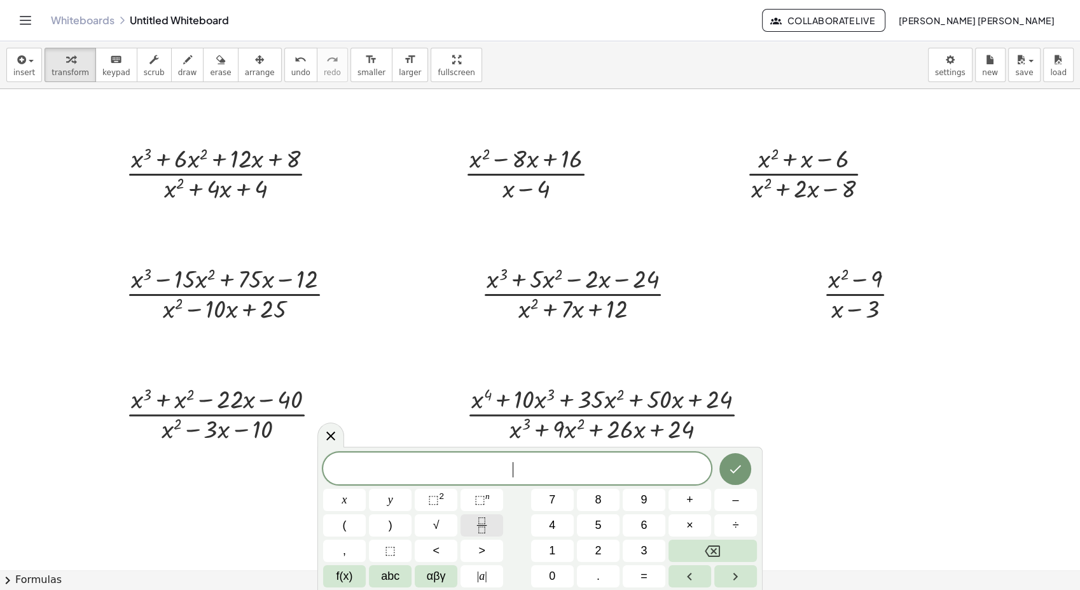
click at [483, 531] on icon "Fraction" at bounding box center [482, 525] width 16 height 16
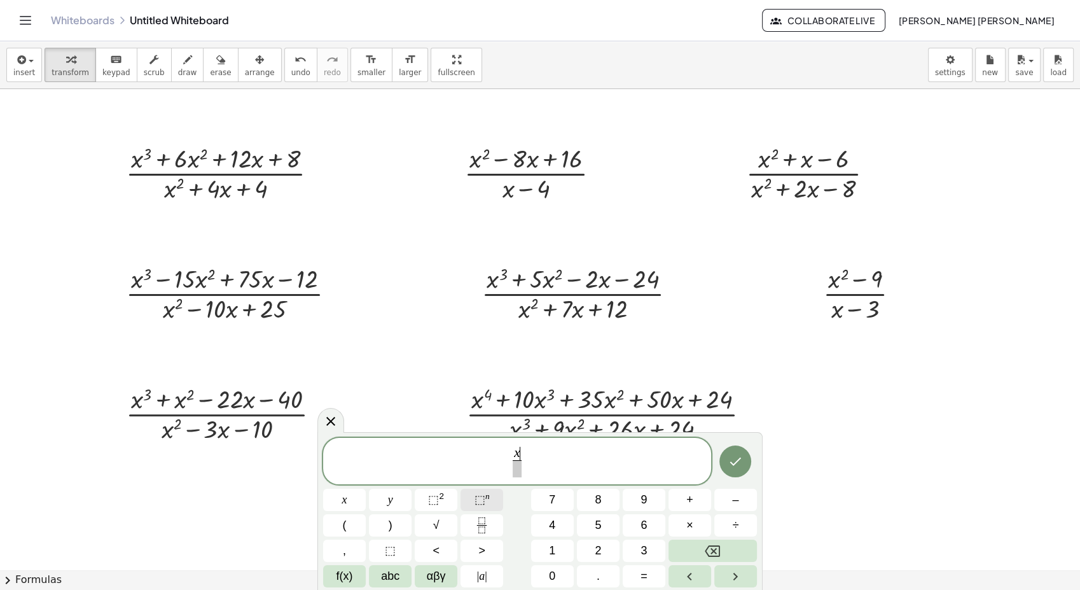
click at [467, 502] on button "⬚ n" at bounding box center [481, 499] width 43 height 22
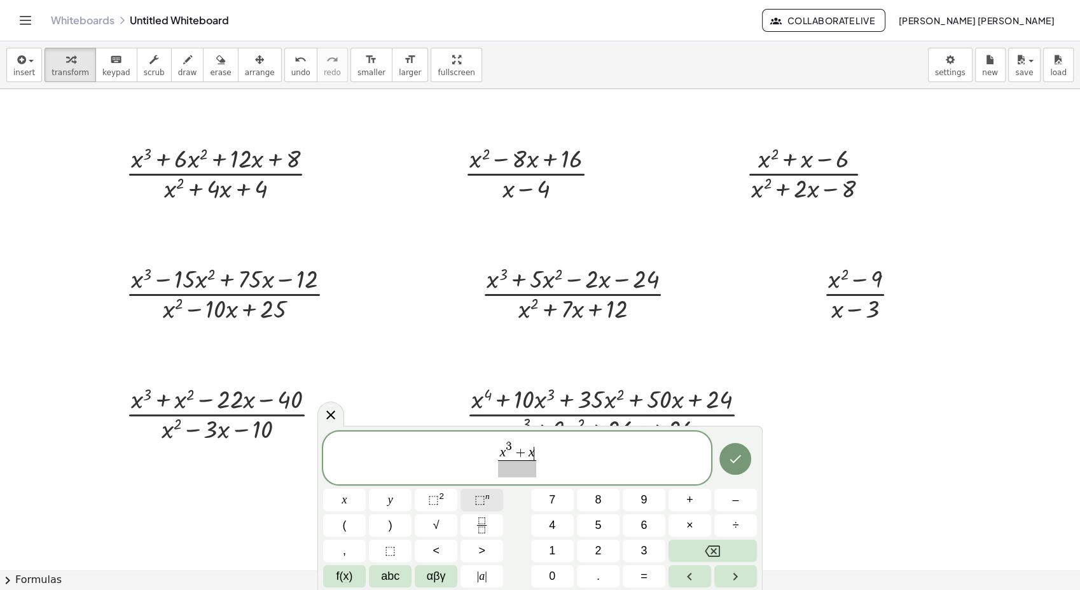
click at [467, 502] on button "⬚ n" at bounding box center [481, 499] width 43 height 22
click at [432, 501] on span "⬚" at bounding box center [433, 499] width 11 height 13
click at [728, 460] on icon "Done" at bounding box center [735, 455] width 15 height 15
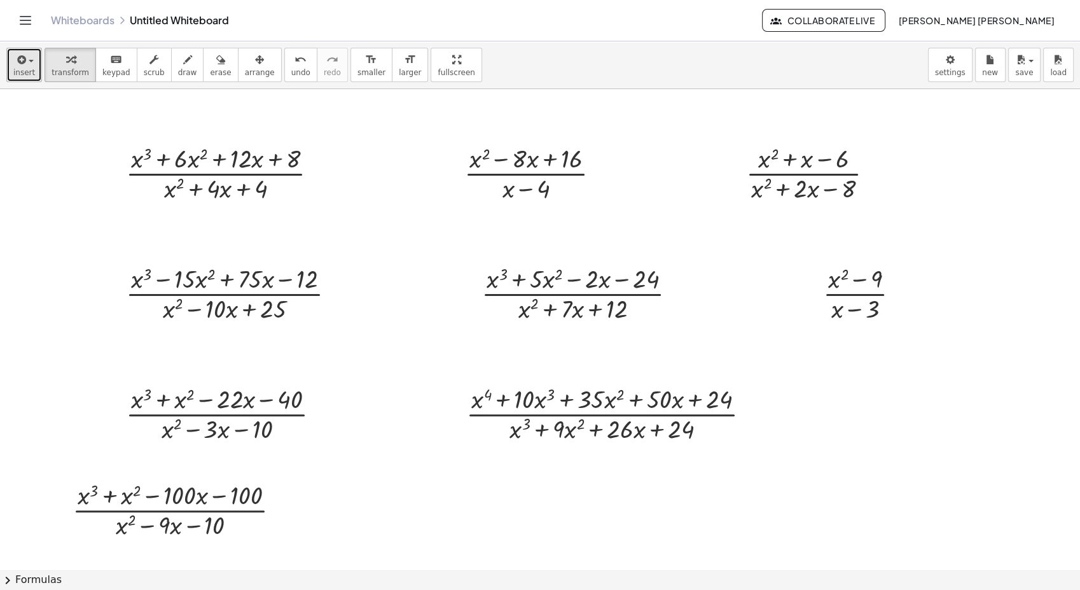
click at [29, 62] on div "button" at bounding box center [24, 59] width 22 height 15
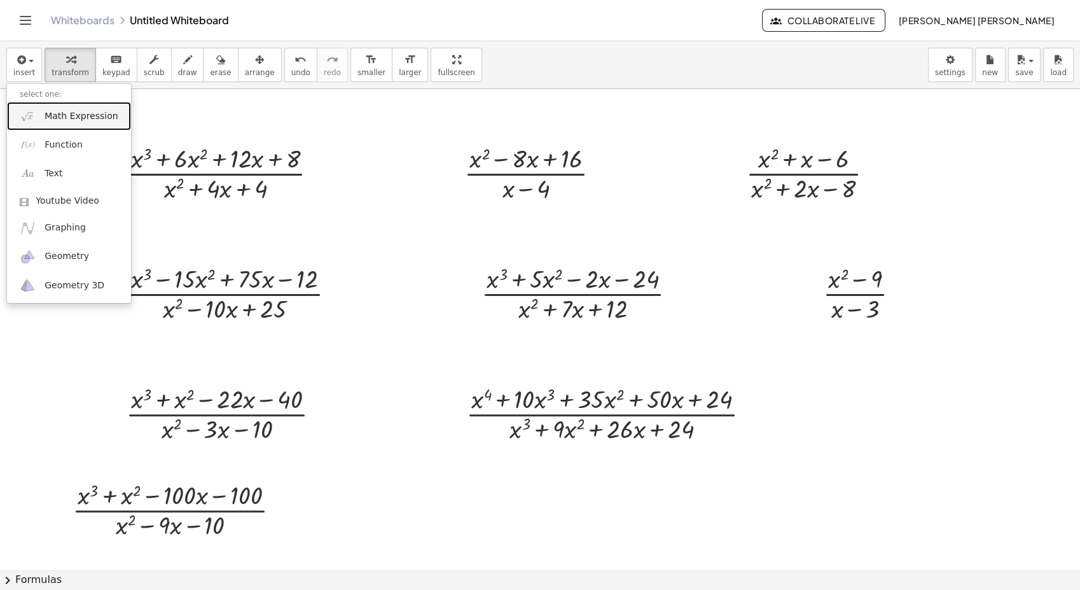
click at [62, 113] on span "Math Expression" at bounding box center [81, 116] width 73 height 13
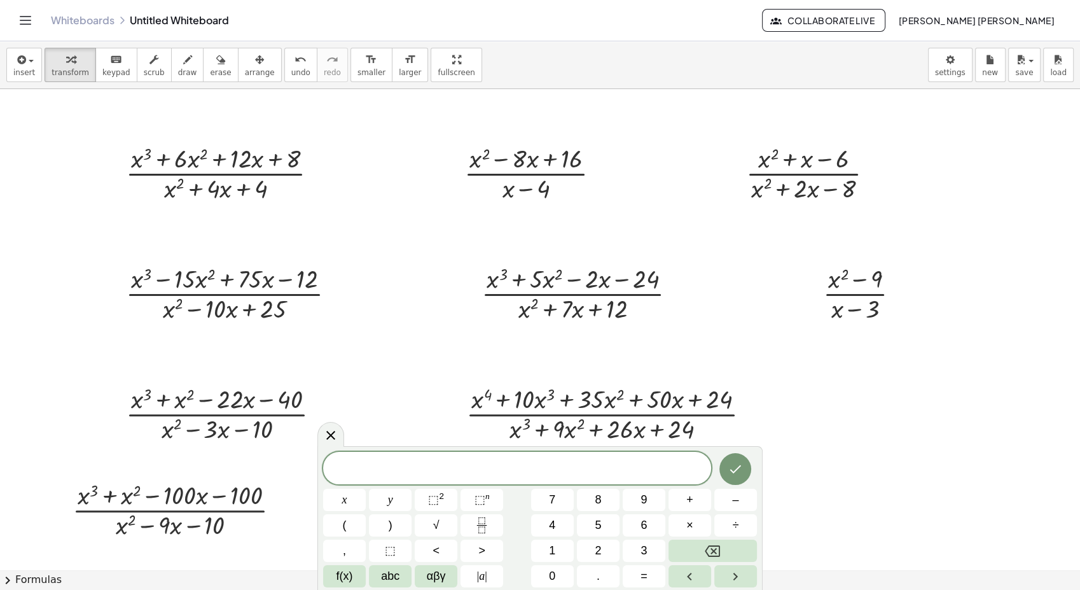
click at [476, 513] on div "x y ⬚ 2 ⬚ n 7 8 9 + – ( ) √ 4 5 6 × ÷ , ⬚ < > 1 2 3 f(x) abc αβγ | a | 0 . =" at bounding box center [540, 519] width 434 height 135
click at [480, 519] on icon "Fraction" at bounding box center [482, 525] width 16 height 16
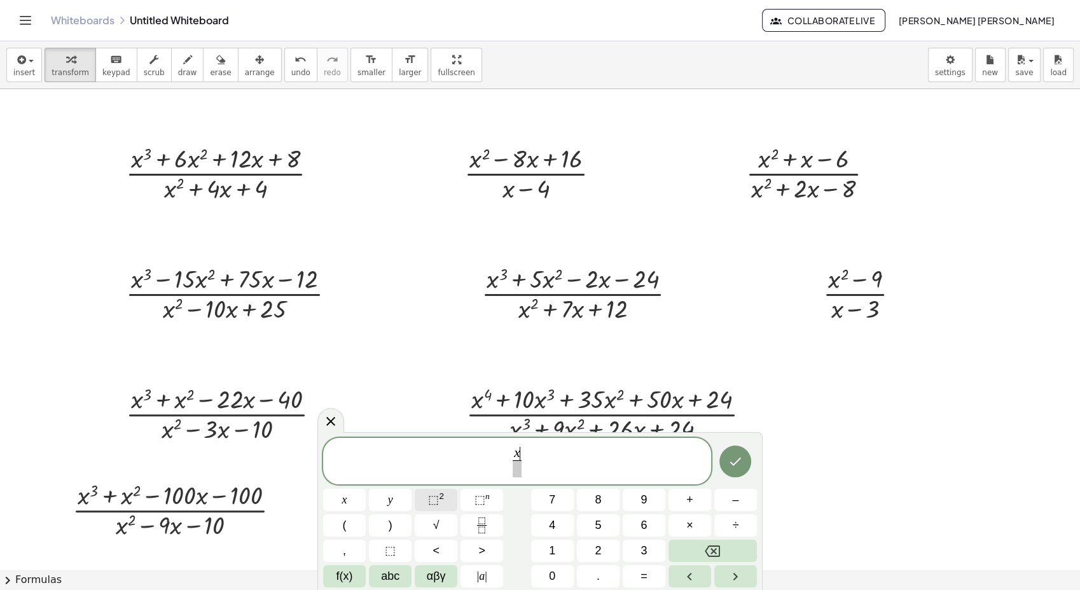
click at [438, 494] on span "⬚" at bounding box center [433, 499] width 11 height 13
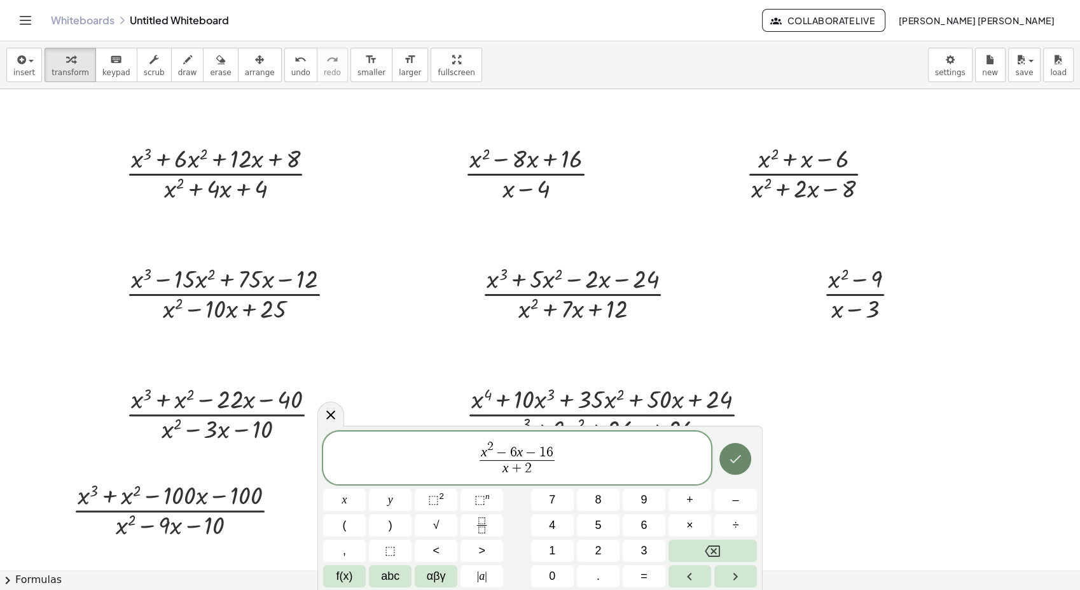
click at [740, 457] on icon "Done" at bounding box center [735, 458] width 15 height 15
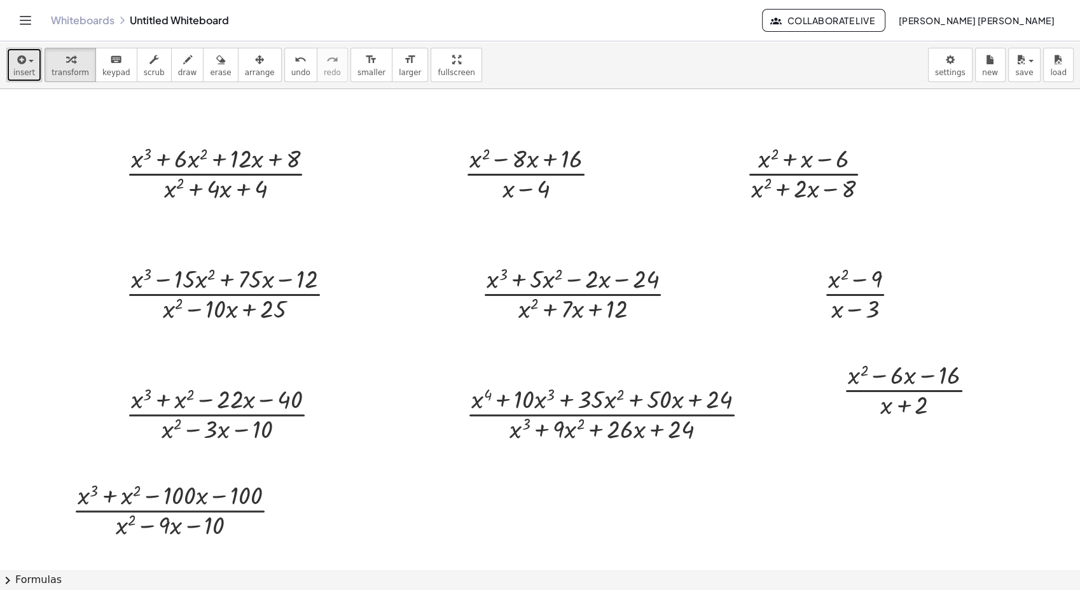
click at [27, 66] on div "button" at bounding box center [24, 59] width 22 height 15
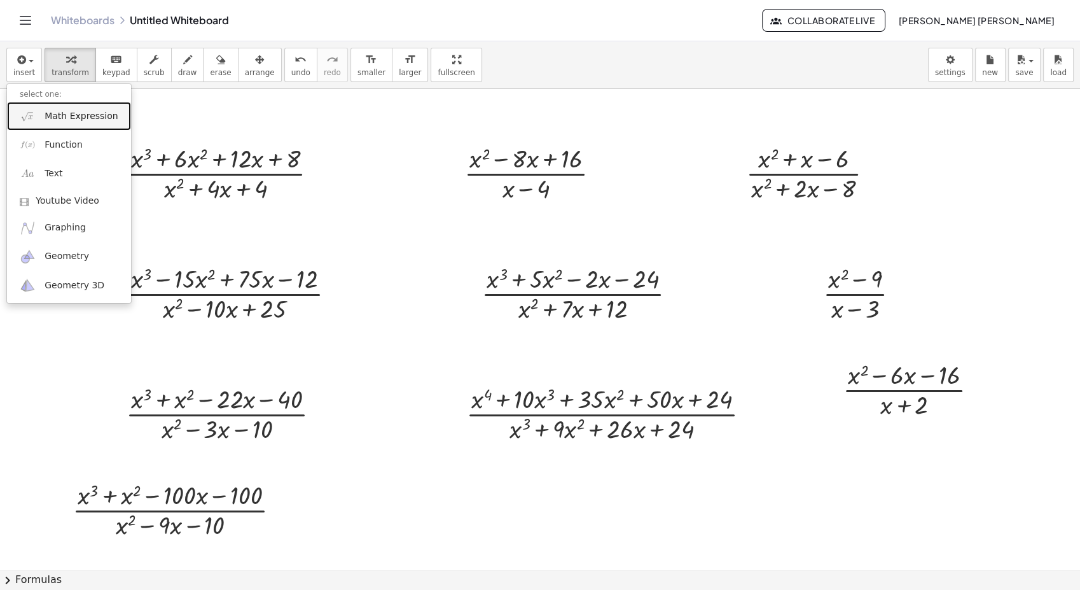
click at [72, 110] on span "Math Expression" at bounding box center [81, 116] width 73 height 13
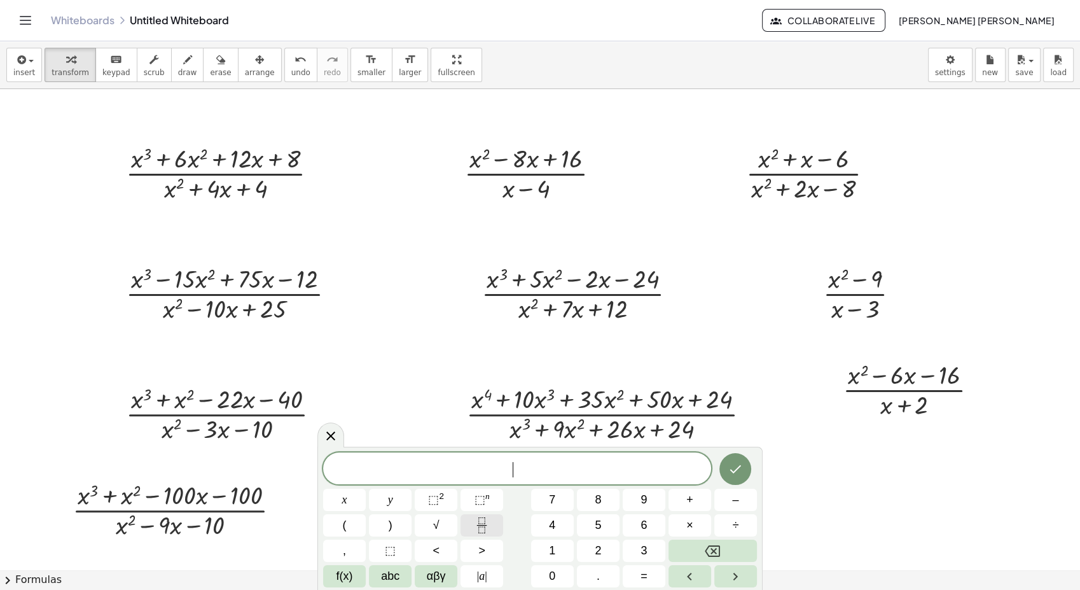
click at [481, 533] on button "Fraction" at bounding box center [481, 525] width 43 height 22
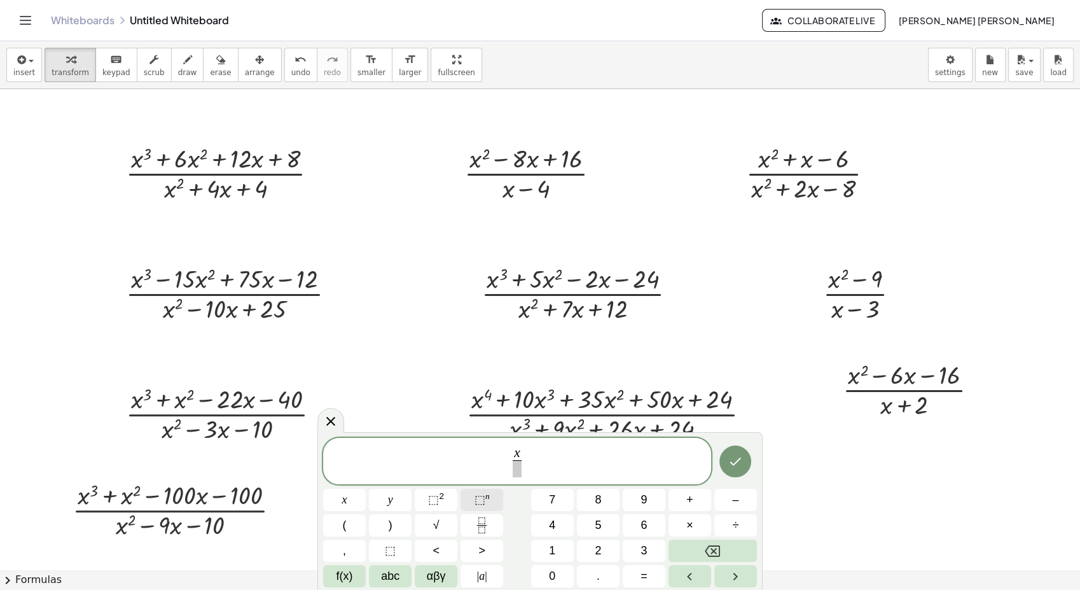
click at [483, 503] on span "⬚" at bounding box center [479, 499] width 11 height 13
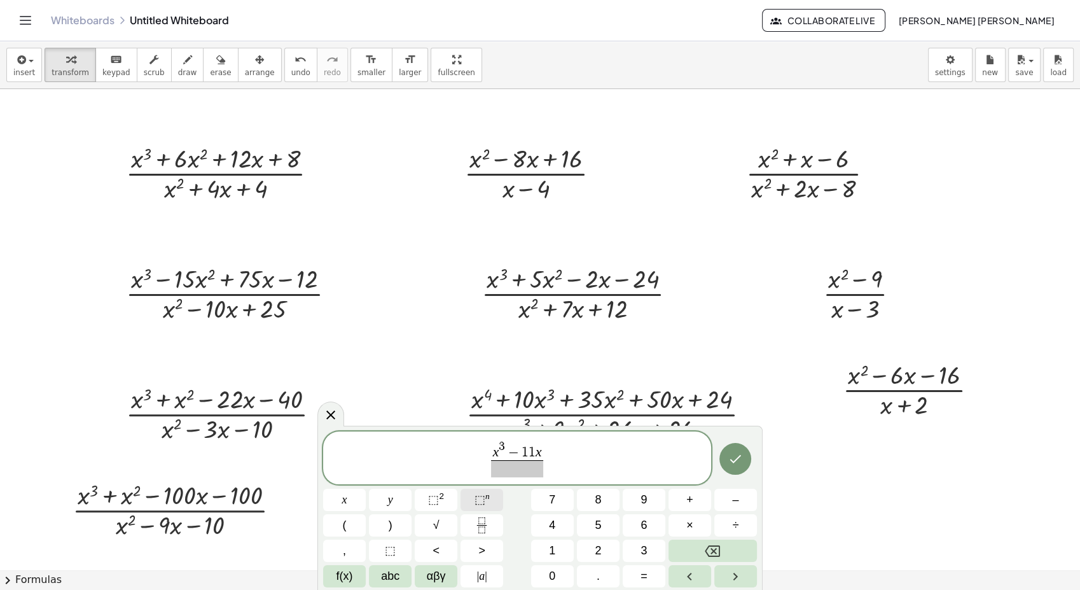
click at [483, 503] on span "⬚" at bounding box center [479, 499] width 11 height 13
click at [722, 457] on button "Done" at bounding box center [735, 455] width 32 height 32
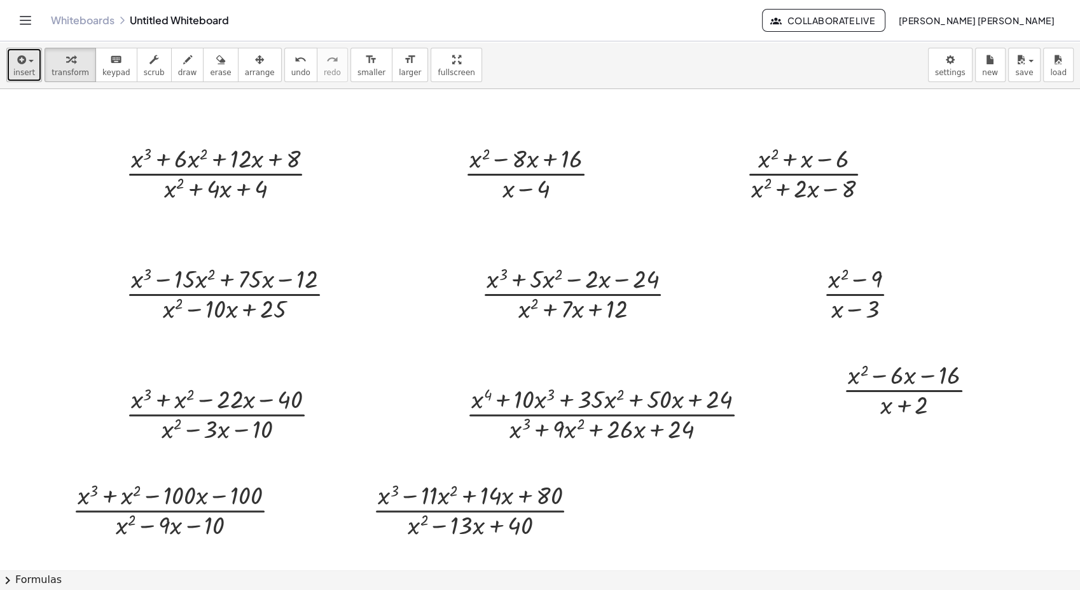
click at [15, 66] on icon "button" at bounding box center [20, 59] width 11 height 15
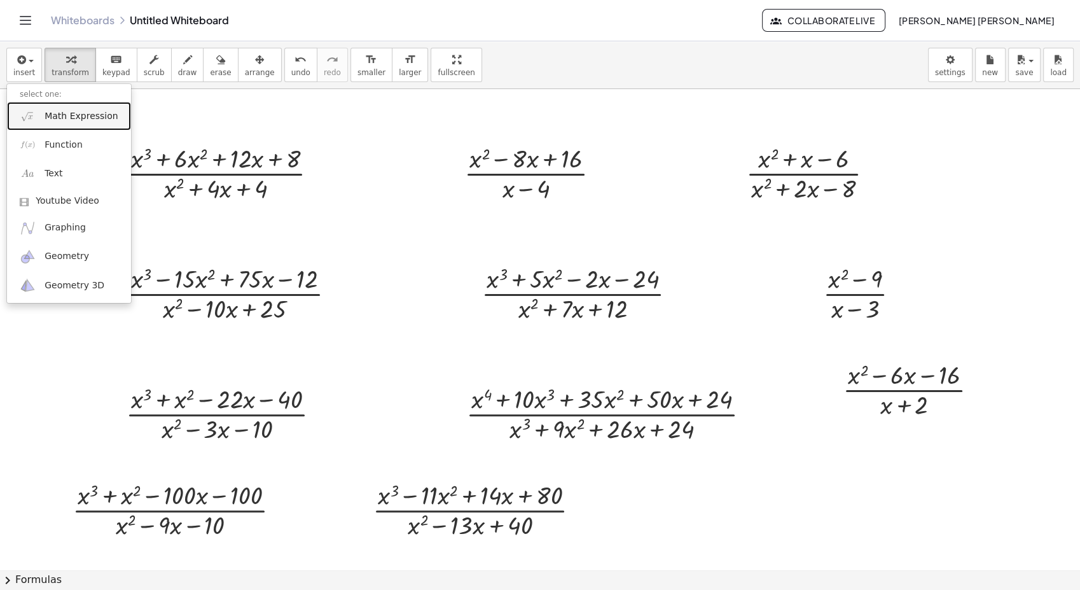
click at [55, 111] on span "Math Expression" at bounding box center [81, 116] width 73 height 13
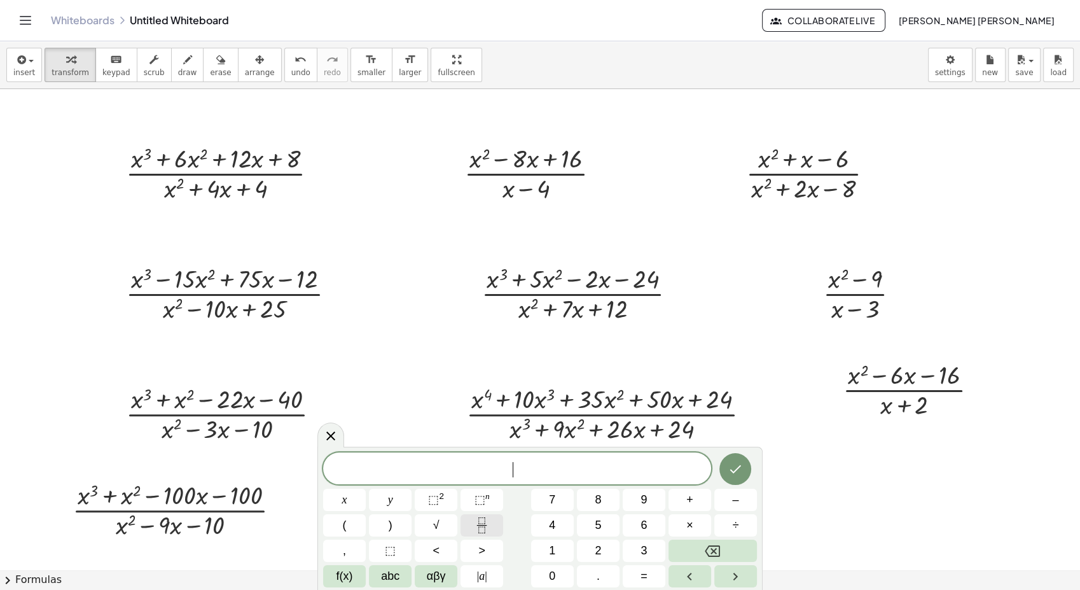
click at [488, 520] on icon "Fraction" at bounding box center [482, 525] width 16 height 16
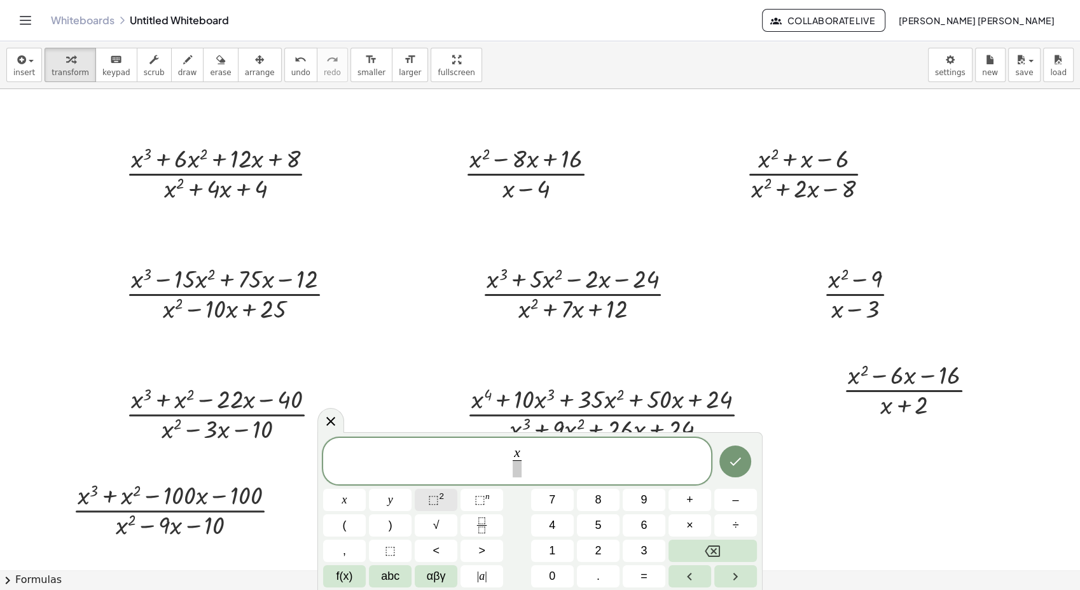
click at [439, 494] on sup "2" at bounding box center [441, 496] width 5 height 10
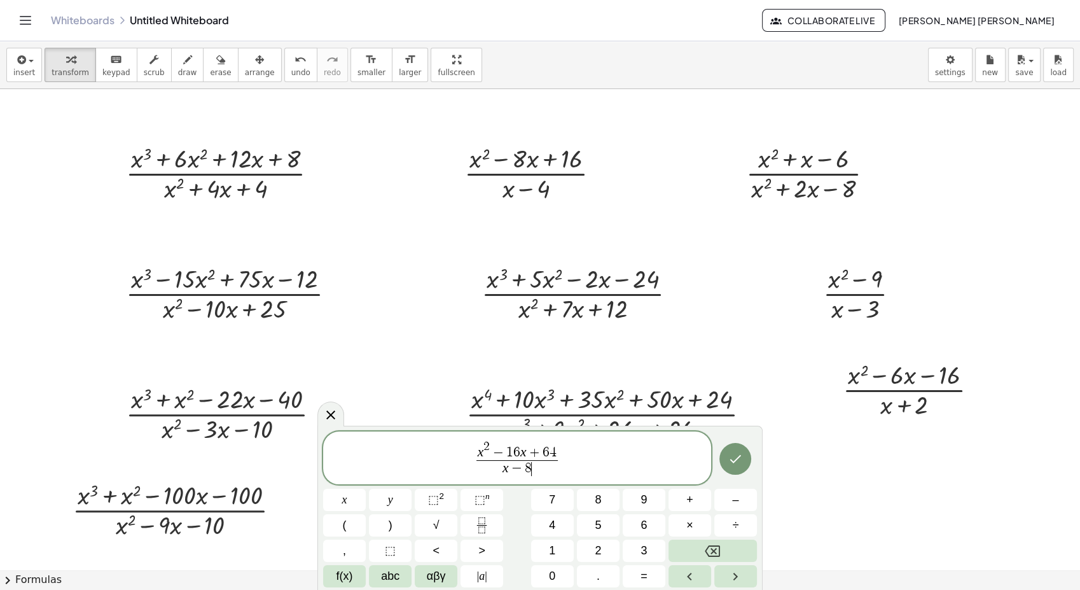
click at [742, 462] on button "Done" at bounding box center [735, 459] width 32 height 32
